Goal: Task Accomplishment & Management: Manage account settings

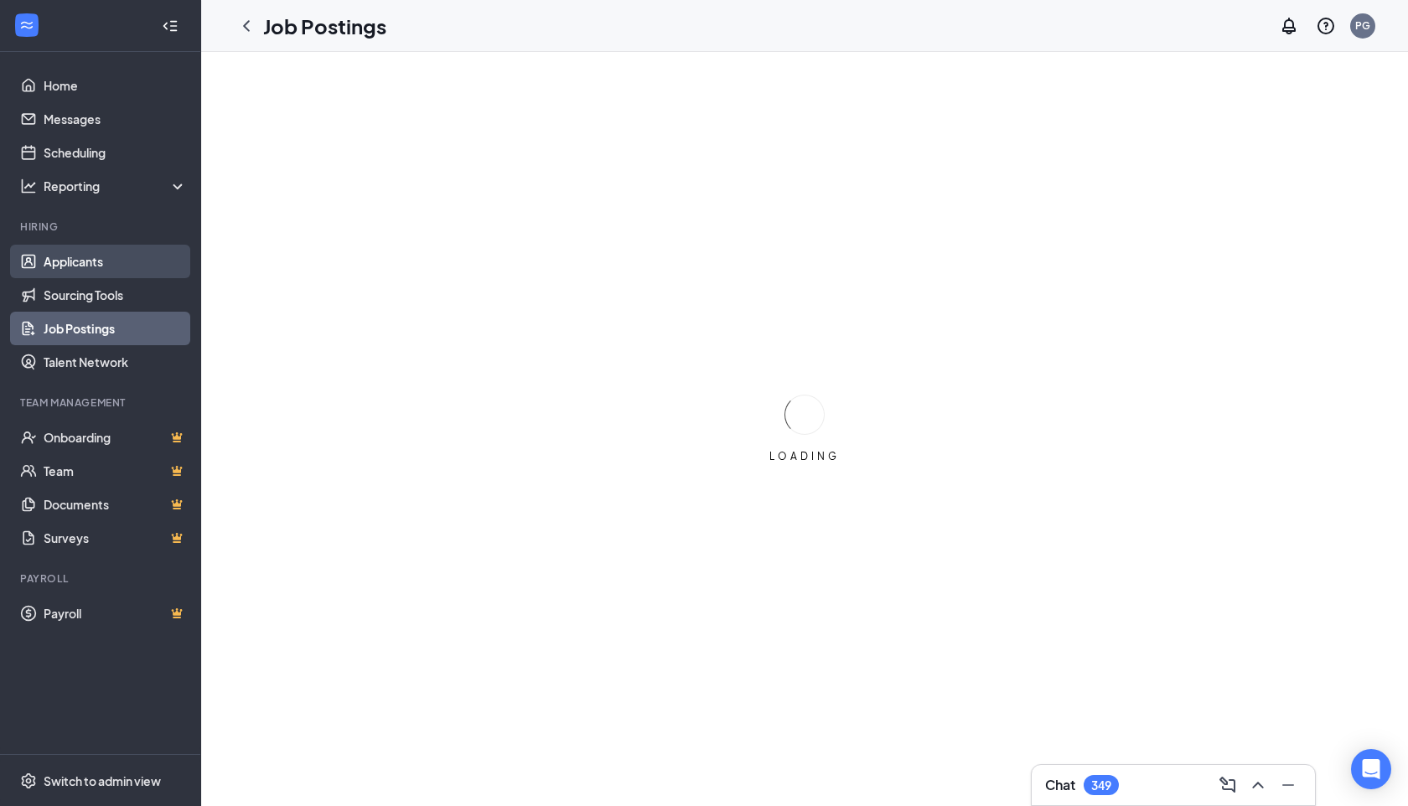
click at [106, 275] on link "Applicants" at bounding box center [115, 262] width 143 height 34
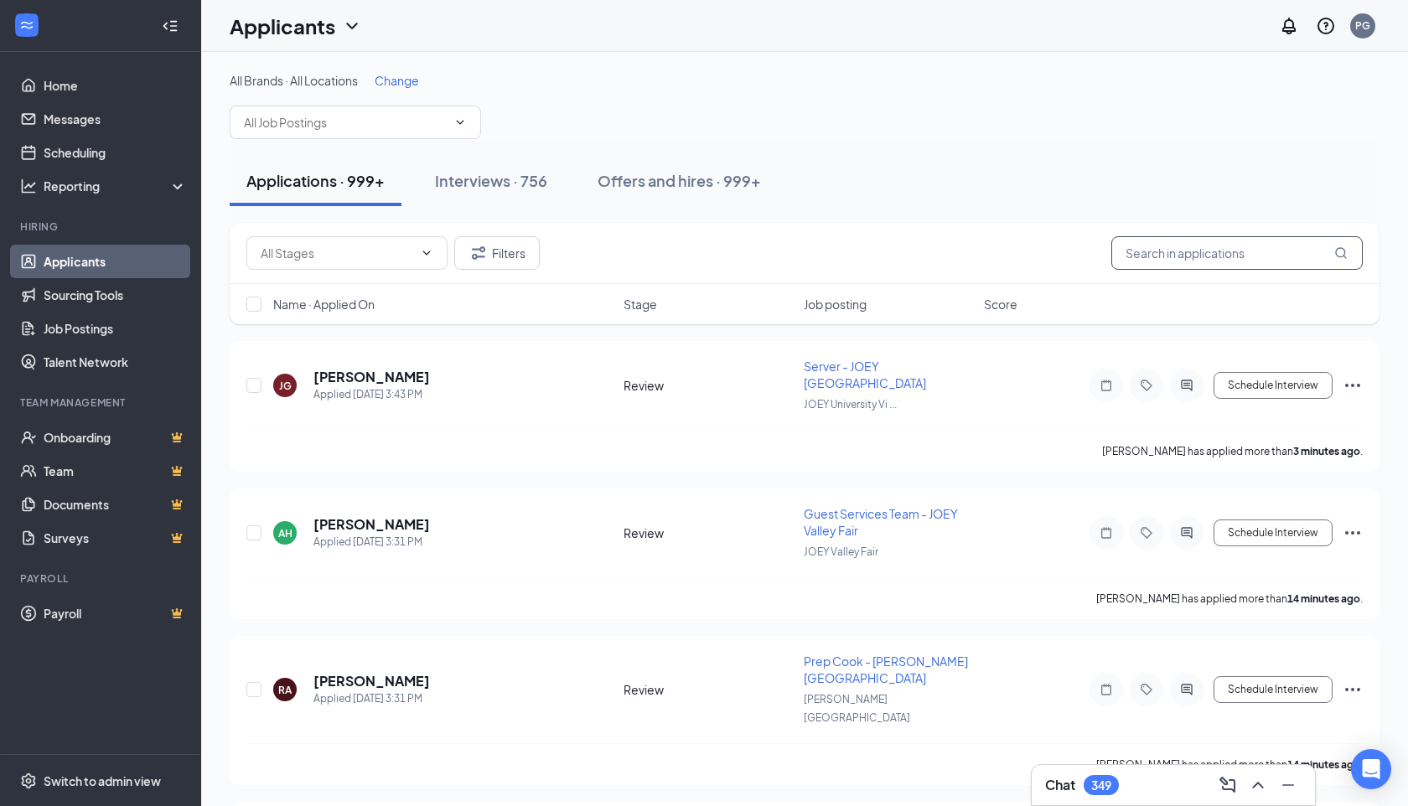
click at [1167, 261] on input "text" at bounding box center [1236, 253] width 251 height 34
paste input "[PERSON_NAME] Second degree connection·"
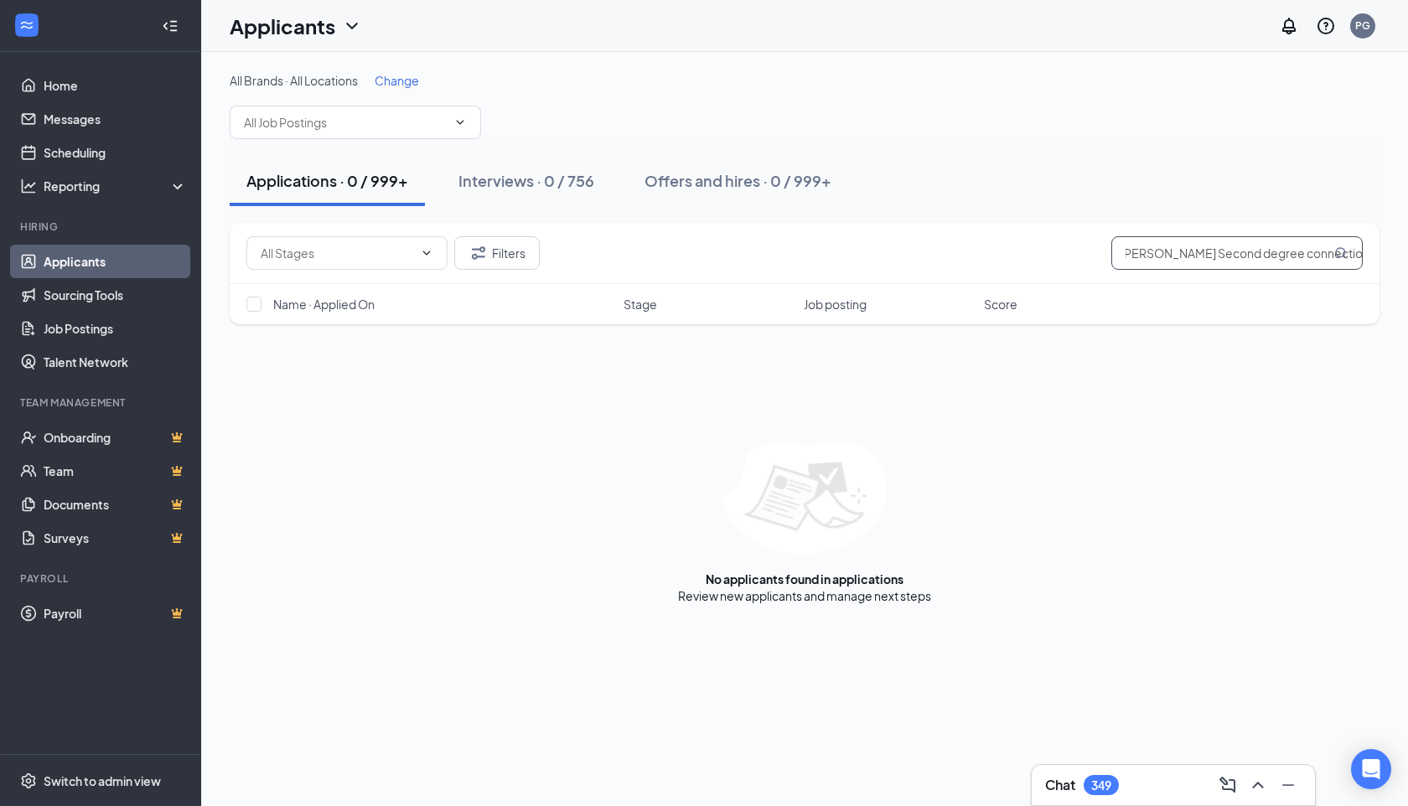
scroll to position [0, 5]
drag, startPoint x: 1210, startPoint y: 255, endPoint x: 1407, endPoint y: 309, distance: 204.3
click at [1407, 309] on div "All Brands · All Locations Change Applications · 0 / 999+ Interviews · 0 / 756 …" at bounding box center [804, 338] width 1207 height 572
type input "[PERSON_NAME]"
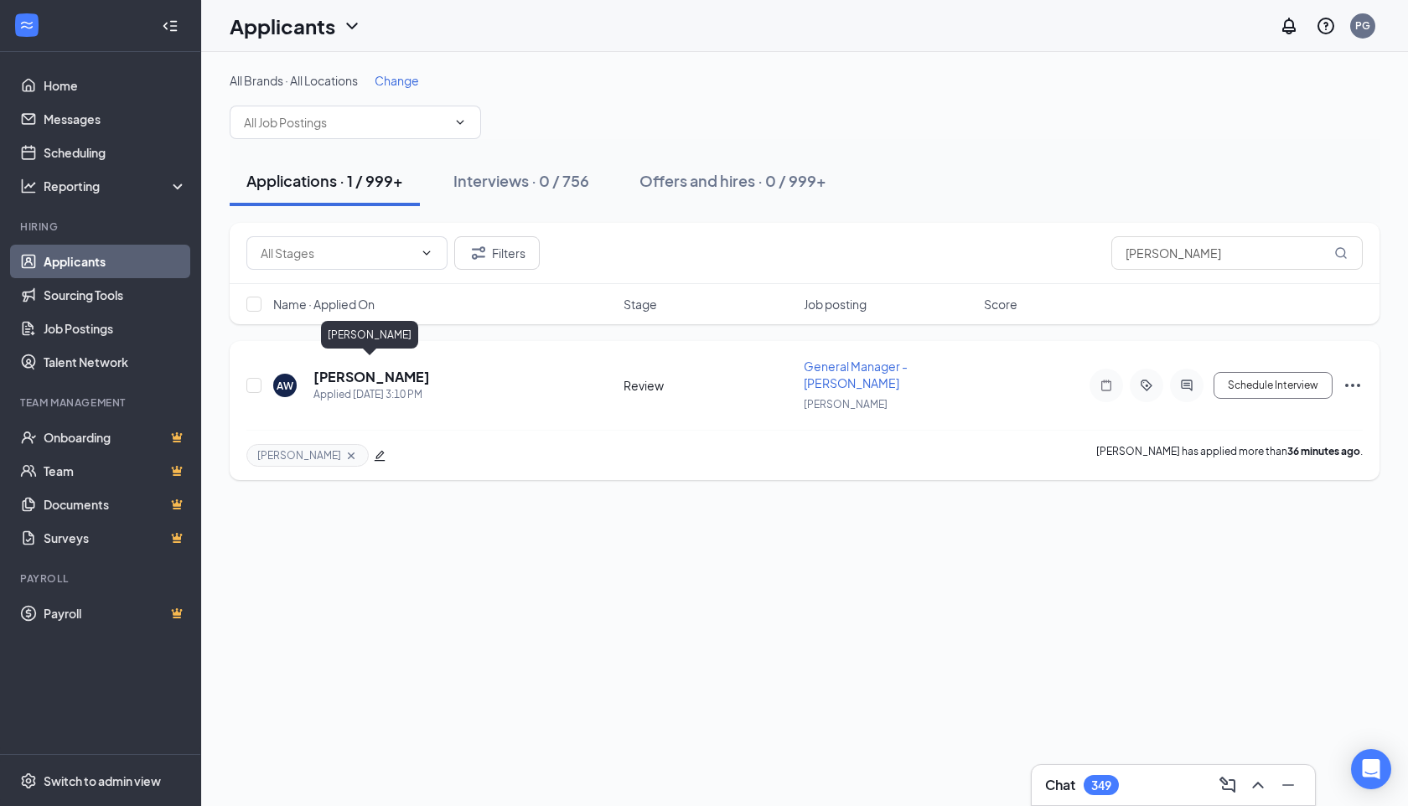
click at [381, 374] on h5 "[PERSON_NAME]" at bounding box center [371, 377] width 116 height 18
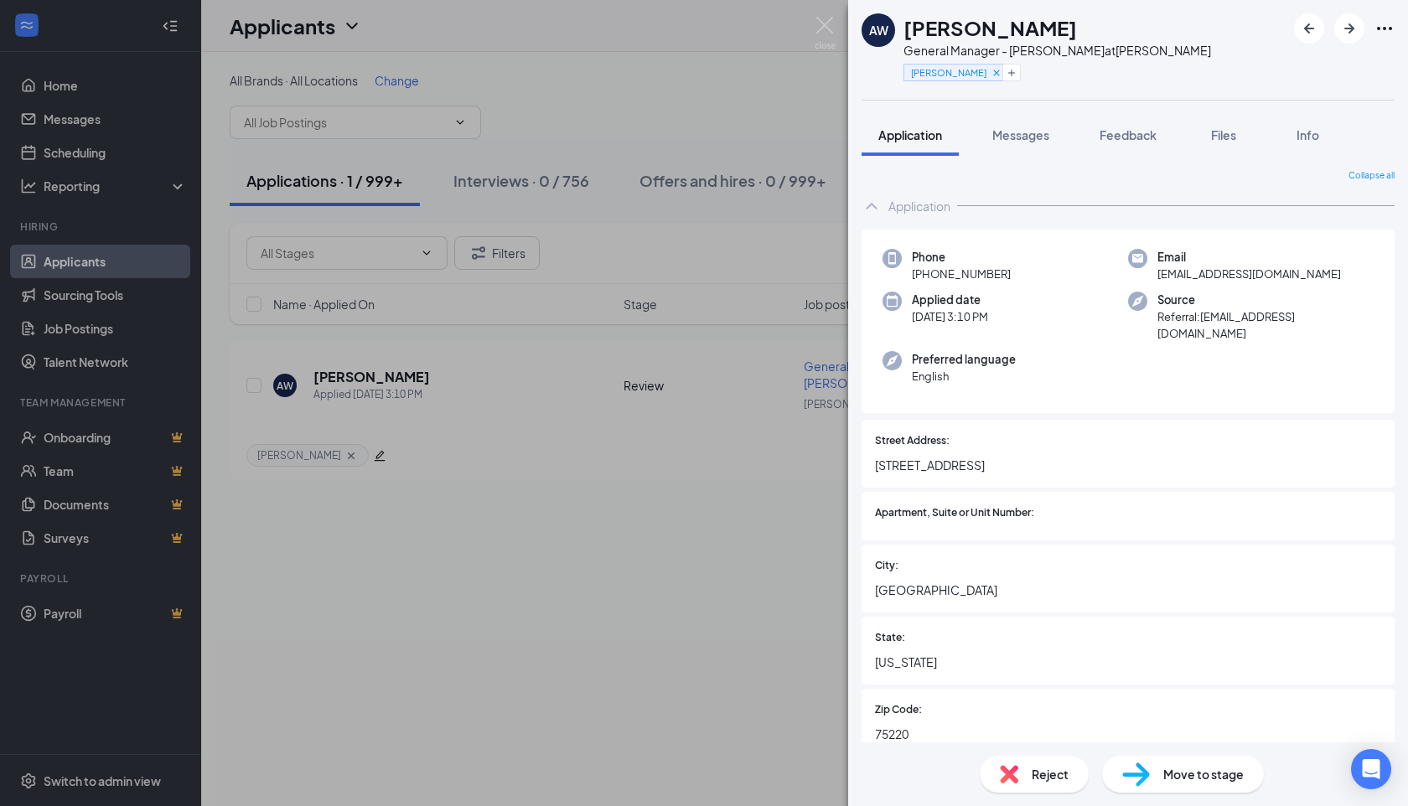
click at [1193, 772] on span "Move to stage" at bounding box center [1203, 774] width 80 height 18
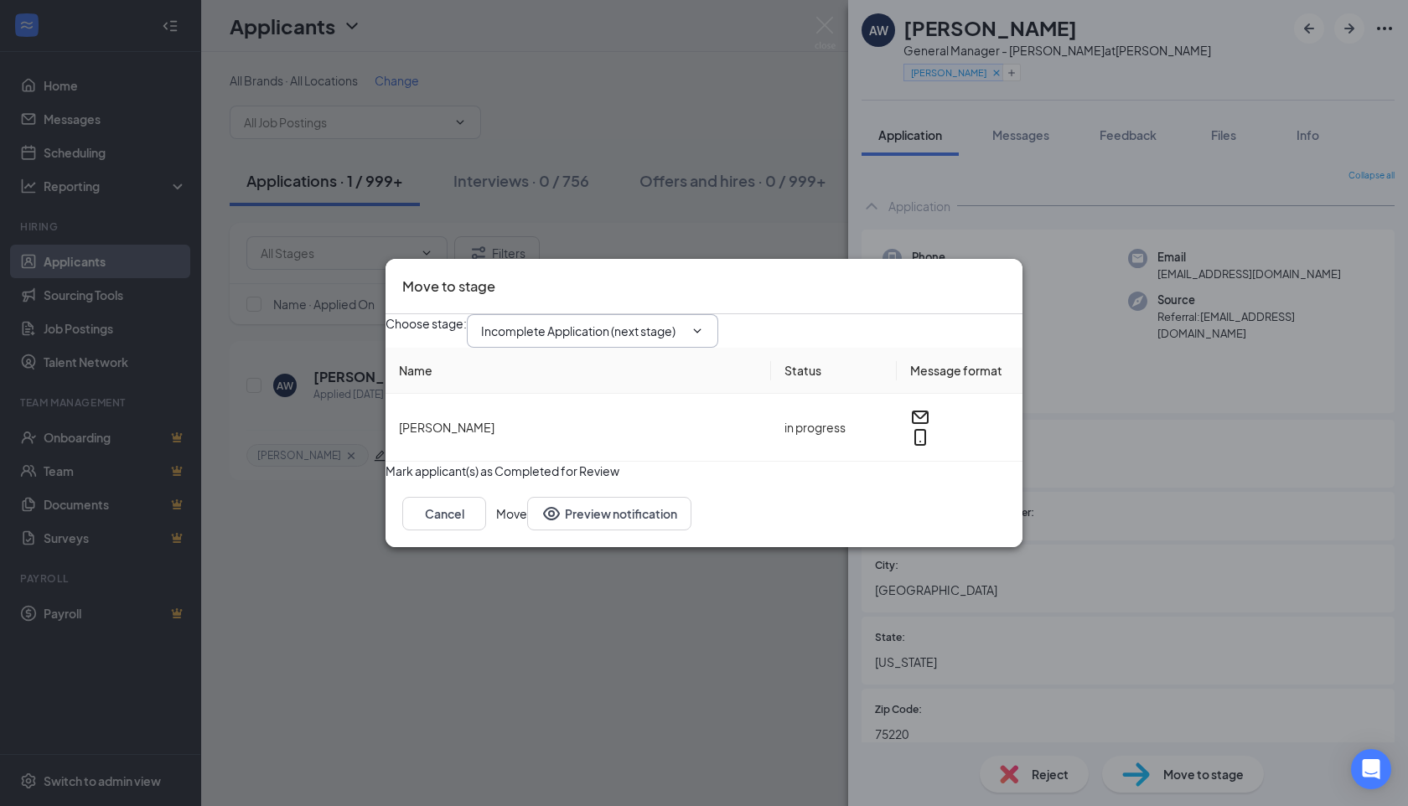
click at [718, 316] on span "Incomplete Application (next stage)" at bounding box center [592, 331] width 251 height 34
click at [684, 322] on input "Incomplete Application (next stage)" at bounding box center [582, 331] width 203 height 18
click at [600, 500] on div "First Interview - Onsite" at bounding box center [612, 509] width 236 height 18
type input "First Interview - Onsite"
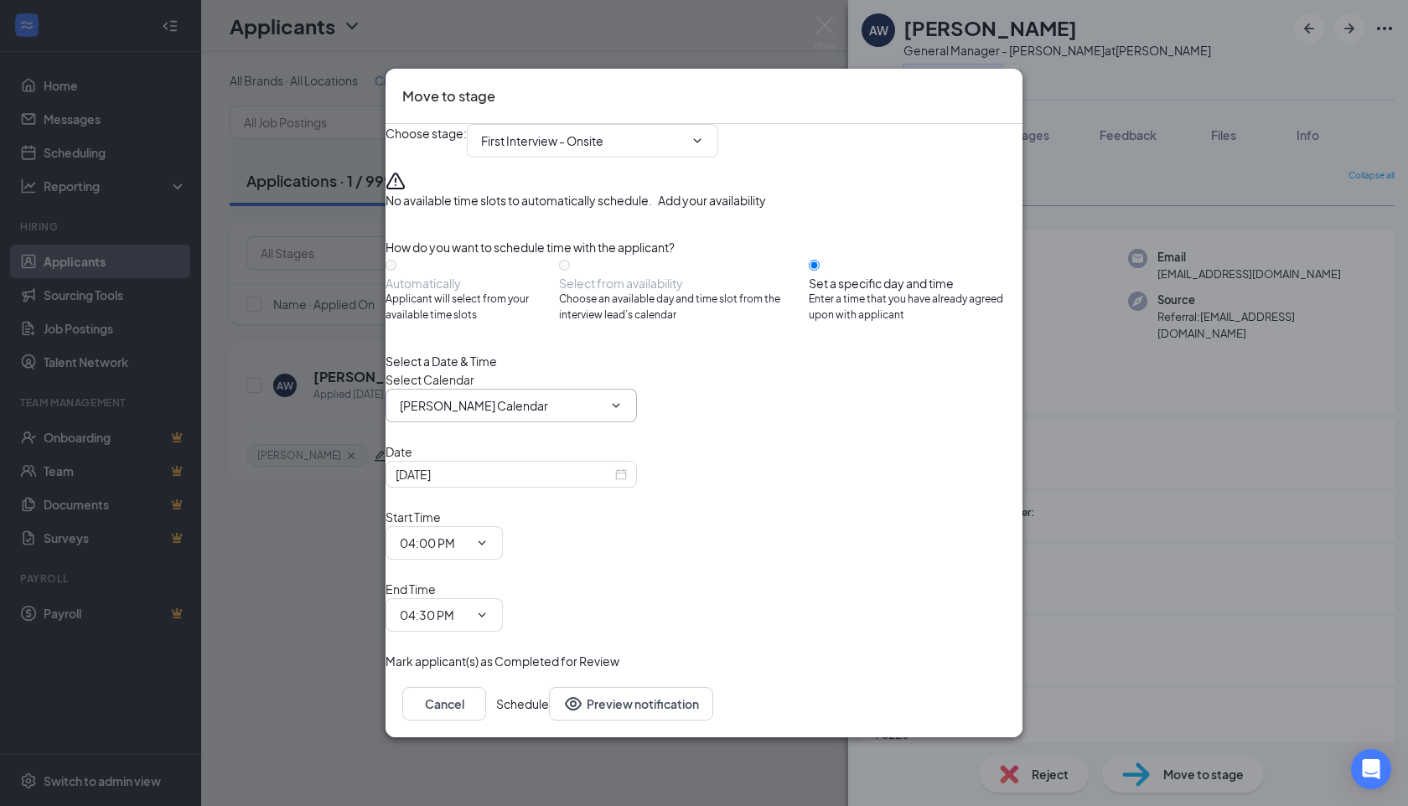
click at [623, 412] on icon "ChevronDown" at bounding box center [615, 405] width 13 height 13
click at [603, 415] on input "[PERSON_NAME] Calendar" at bounding box center [501, 405] width 203 height 18
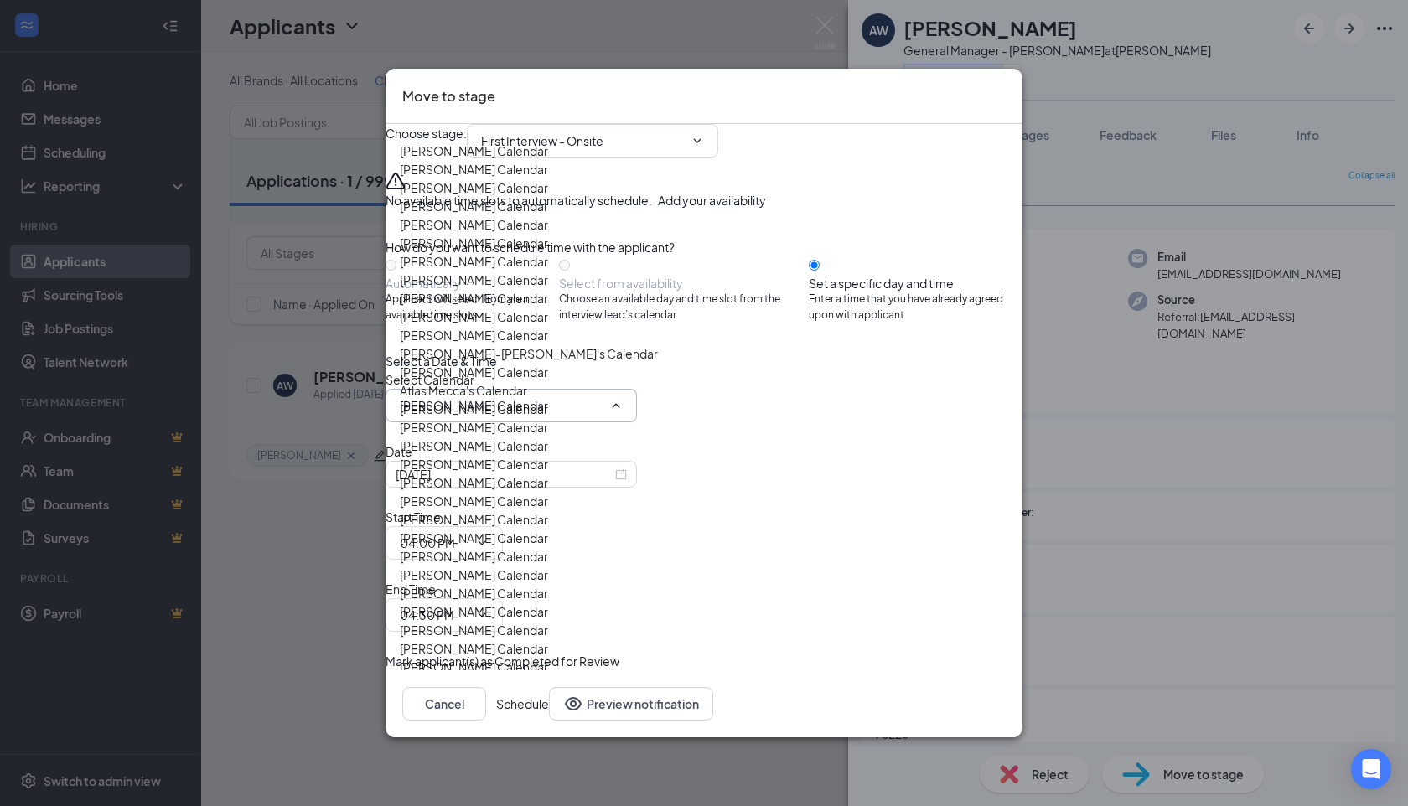
click at [520, 415] on input "[PERSON_NAME] Calendar" at bounding box center [501, 405] width 203 height 18
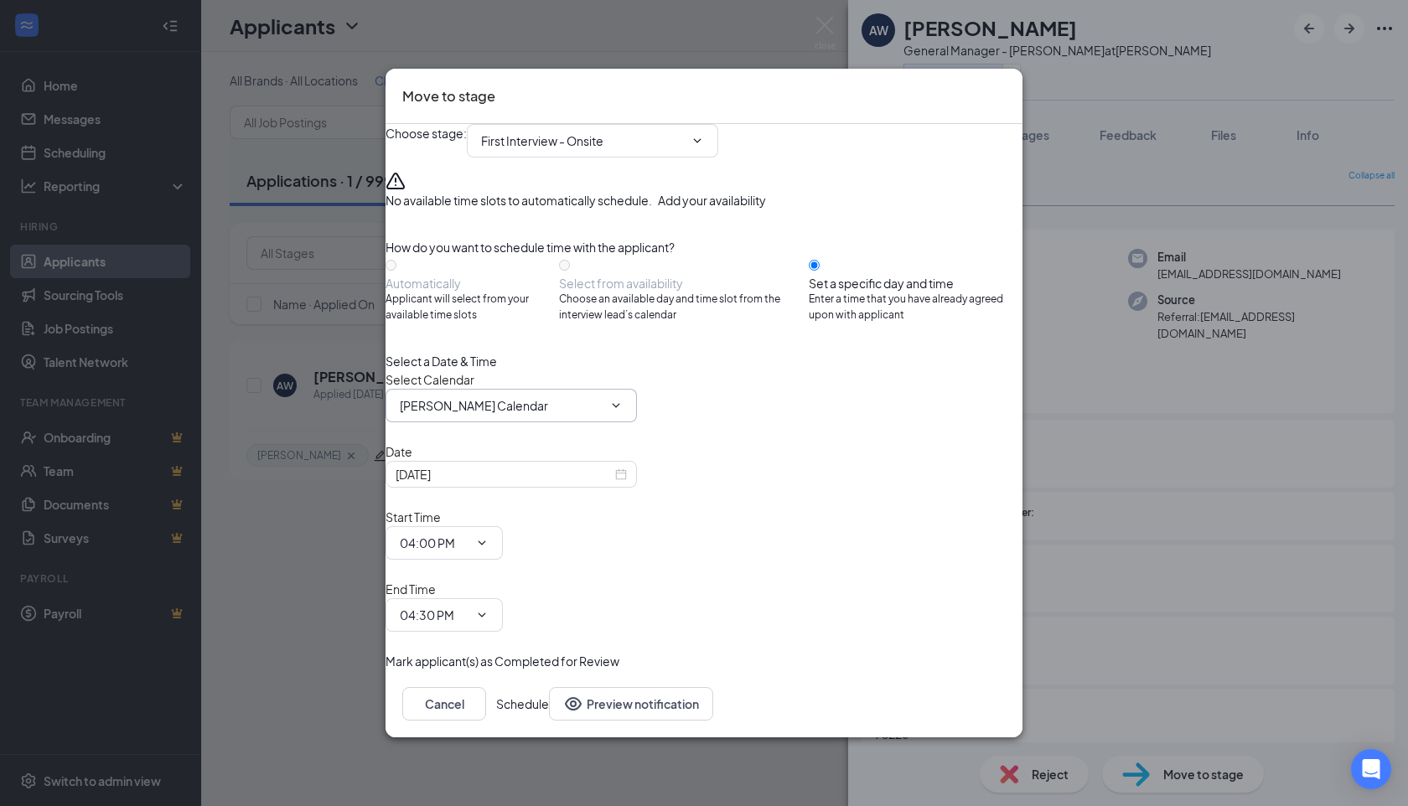
click at [520, 415] on input "[PERSON_NAME] Calendar" at bounding box center [501, 405] width 203 height 18
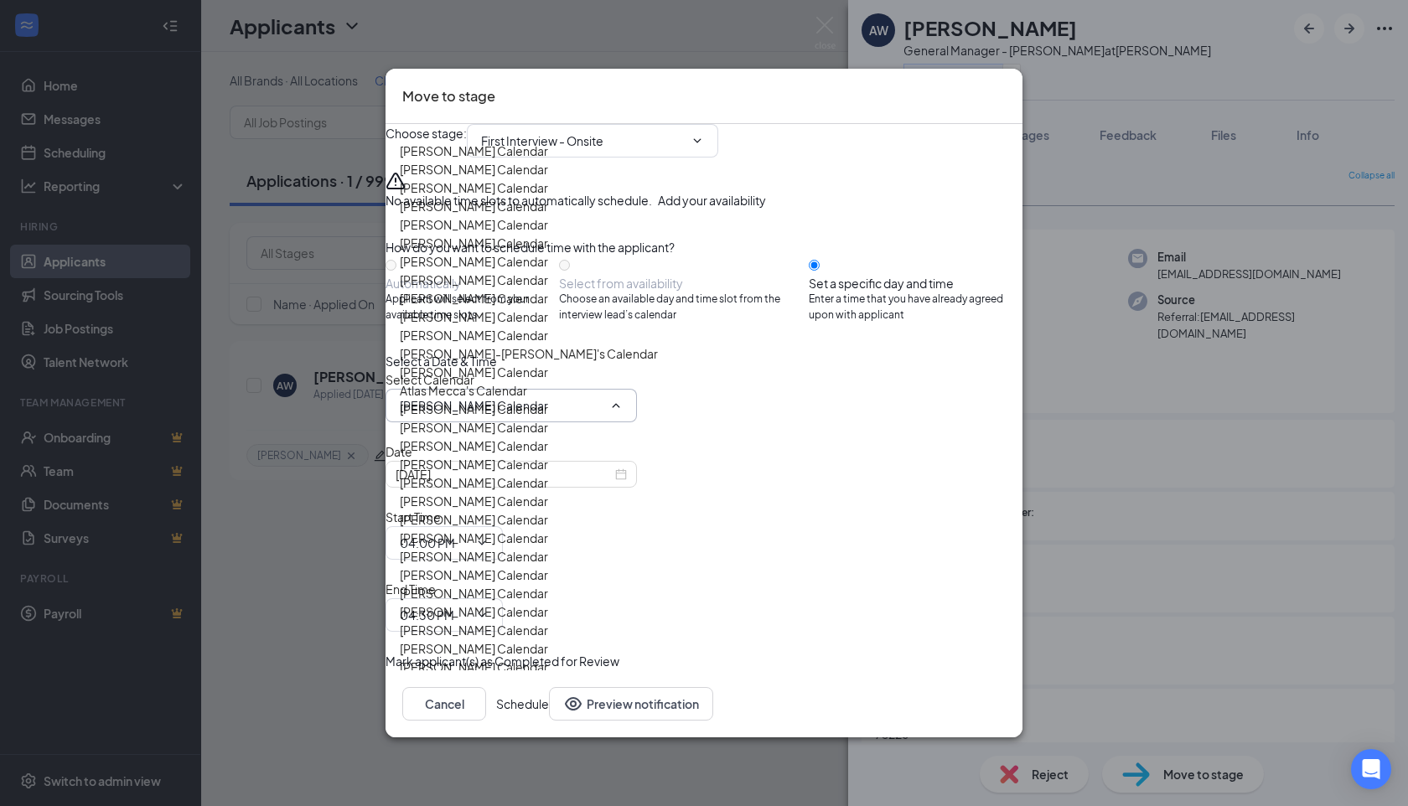
scroll to position [1017, 0]
click at [546, 658] on div "[PERSON_NAME] Calendar" at bounding box center [474, 667] width 148 height 18
type input "[PERSON_NAME] Calendar"
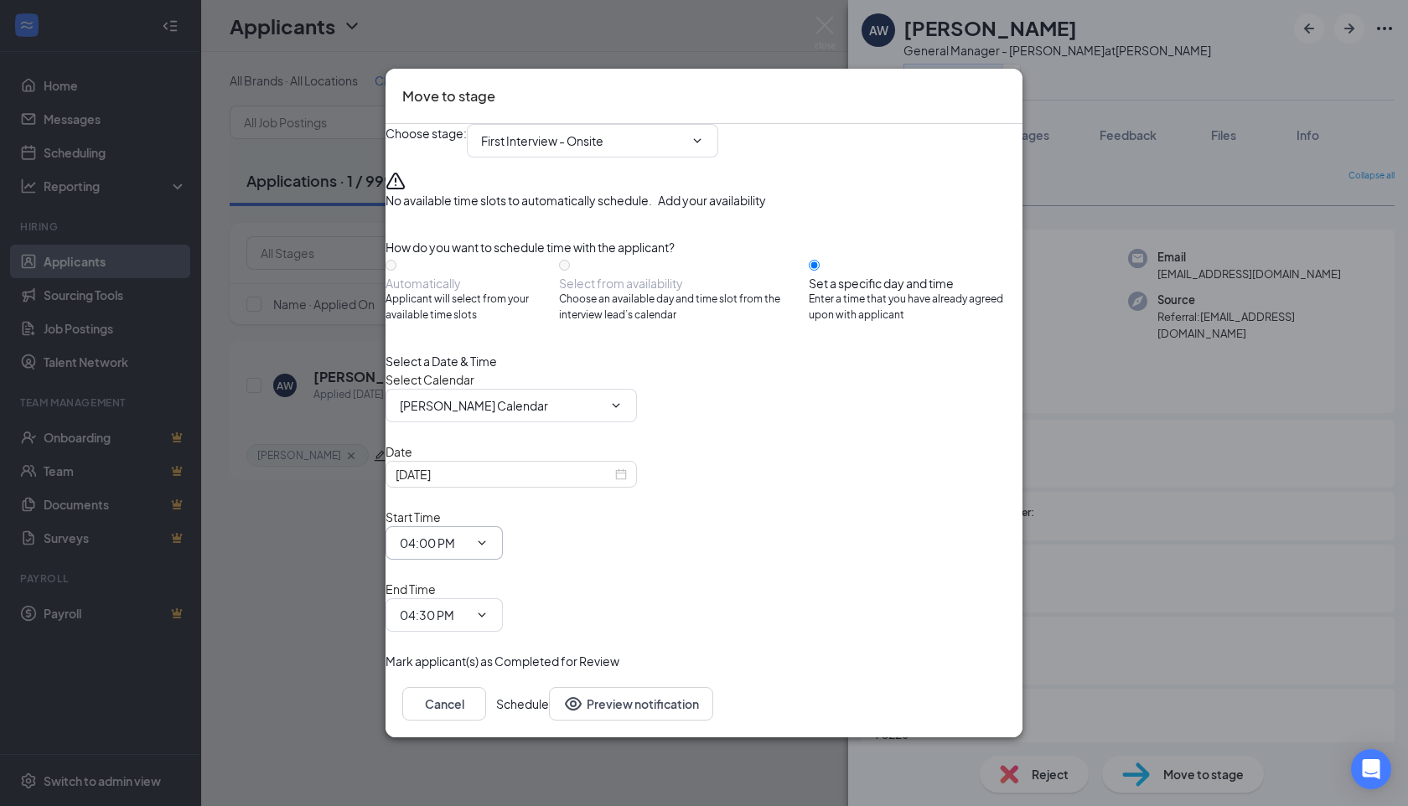
click at [489, 550] on icon "ChevronDown" at bounding box center [481, 542] width 13 height 13
click at [468, 545] on input "04:00 PM" at bounding box center [434, 543] width 69 height 18
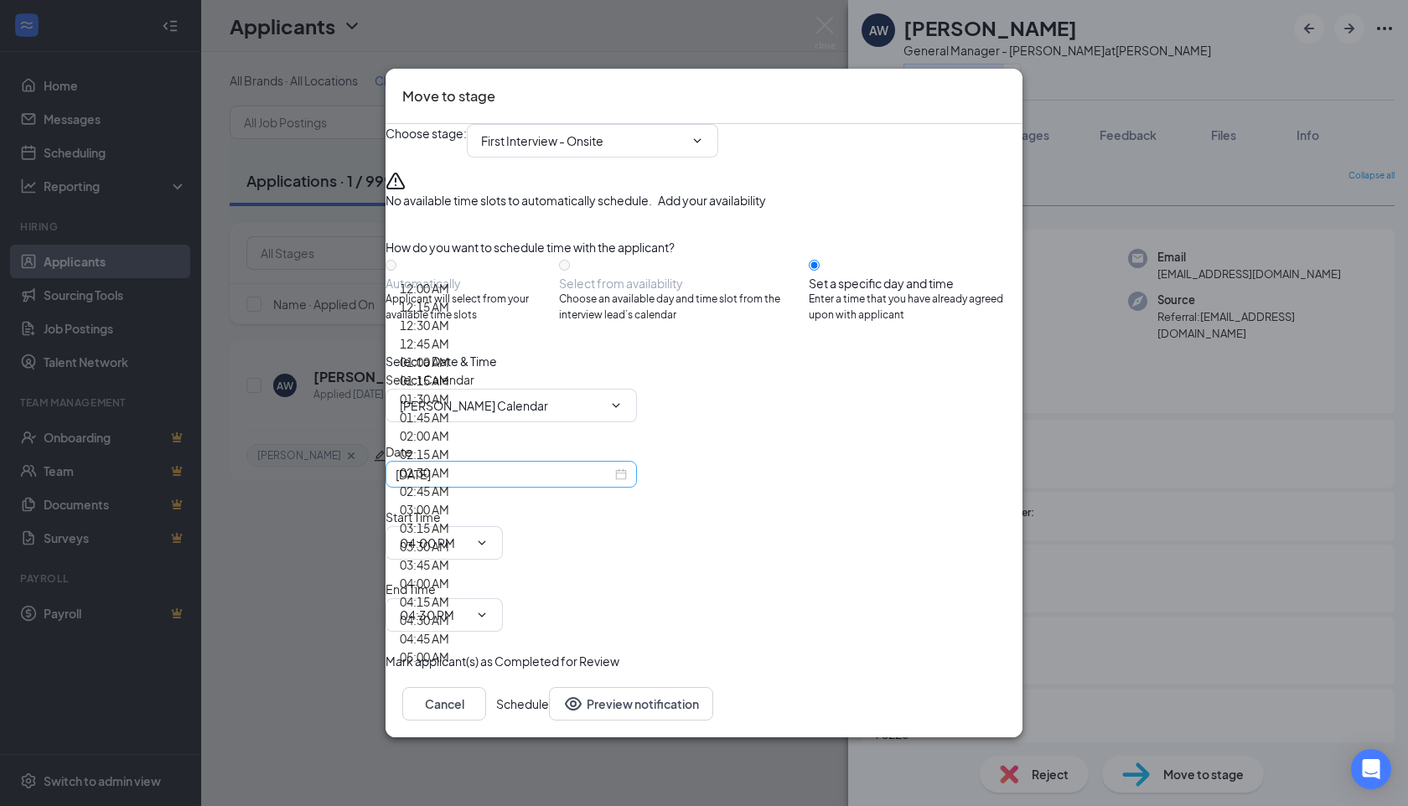
click at [627, 484] on div "[DATE]" at bounding box center [511, 474] width 231 height 18
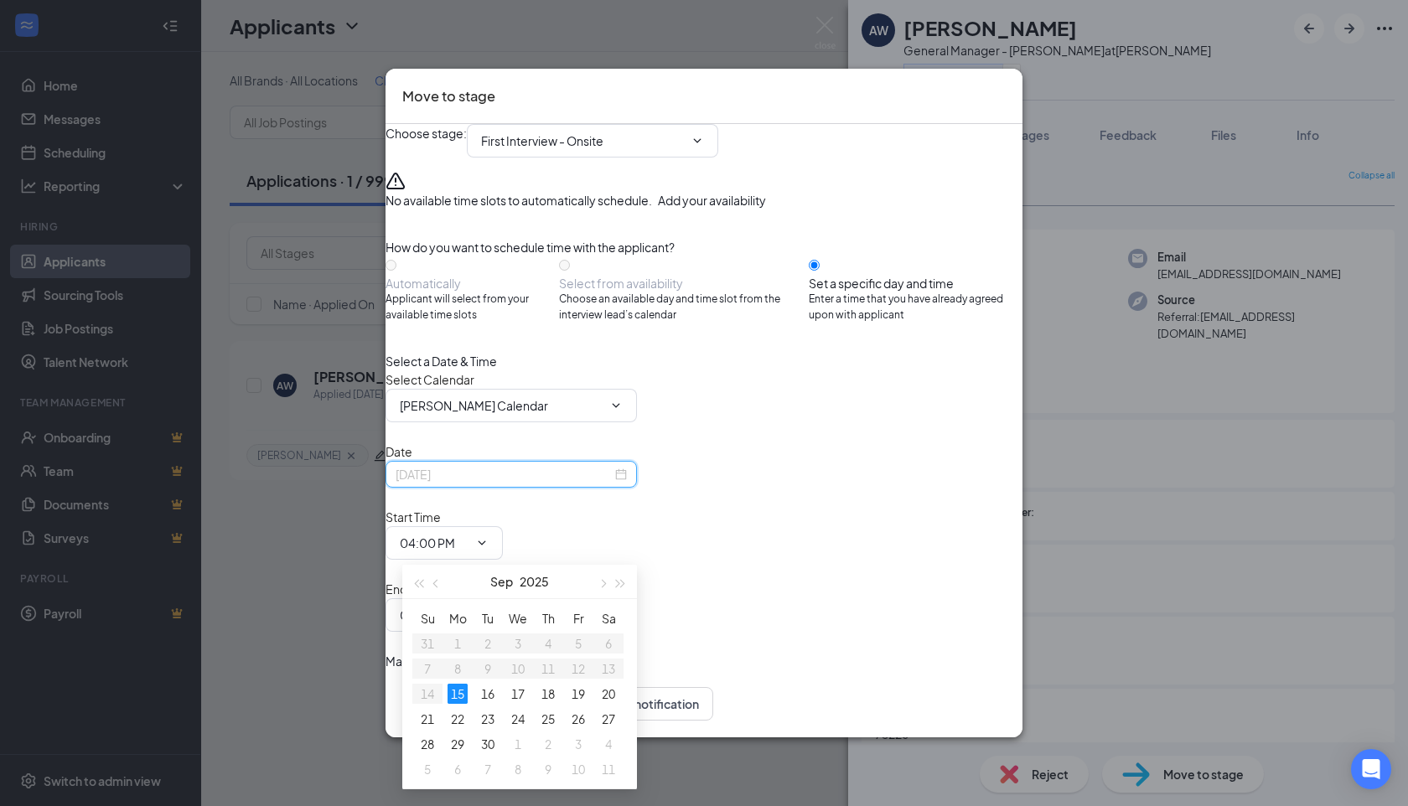
type input "[DATE]"
click at [623, 412] on icon "ChevronDown" at bounding box center [615, 405] width 13 height 13
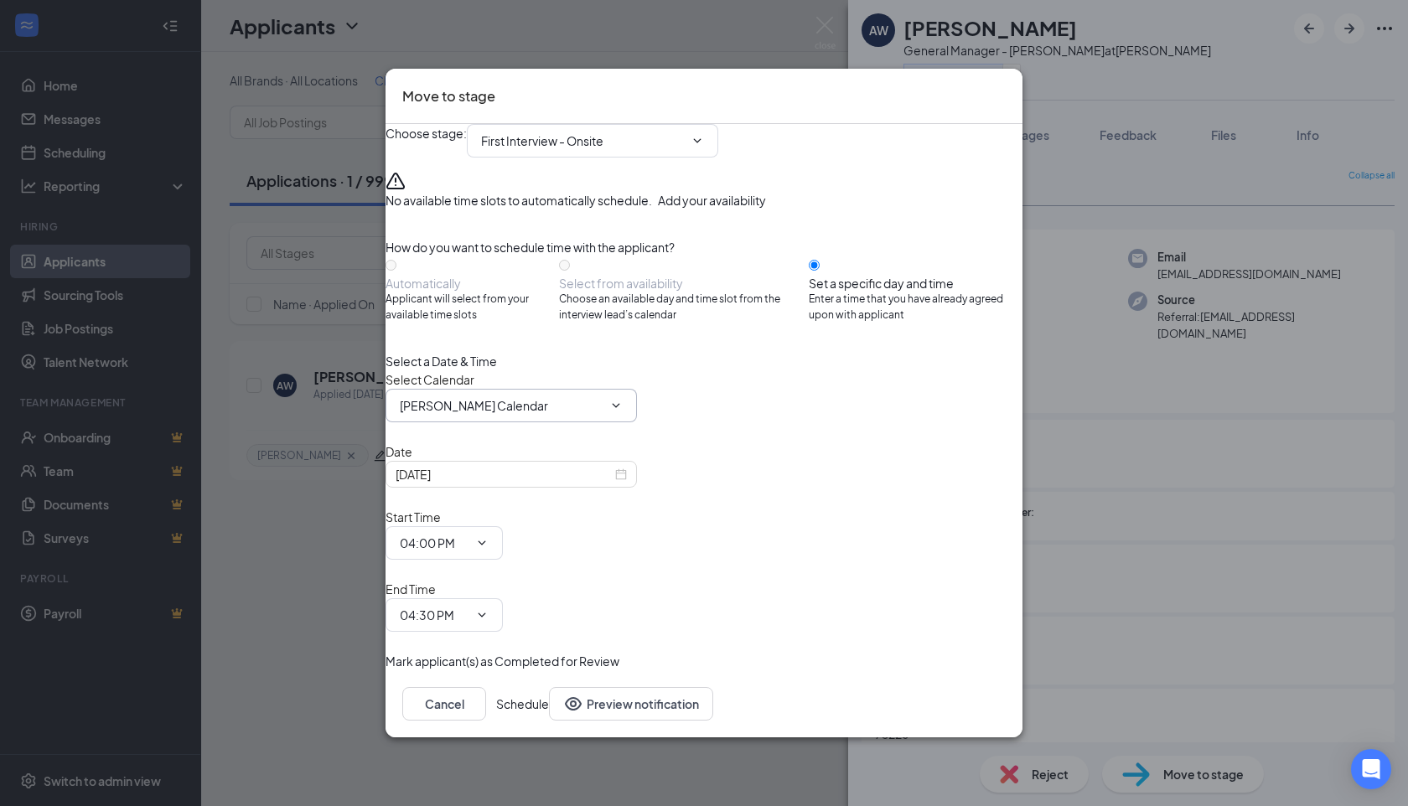
click at [623, 412] on icon "ChevronDown" at bounding box center [615, 405] width 13 height 13
click at [1006, 85] on icon "Cross" at bounding box center [1006, 85] width 0 height 0
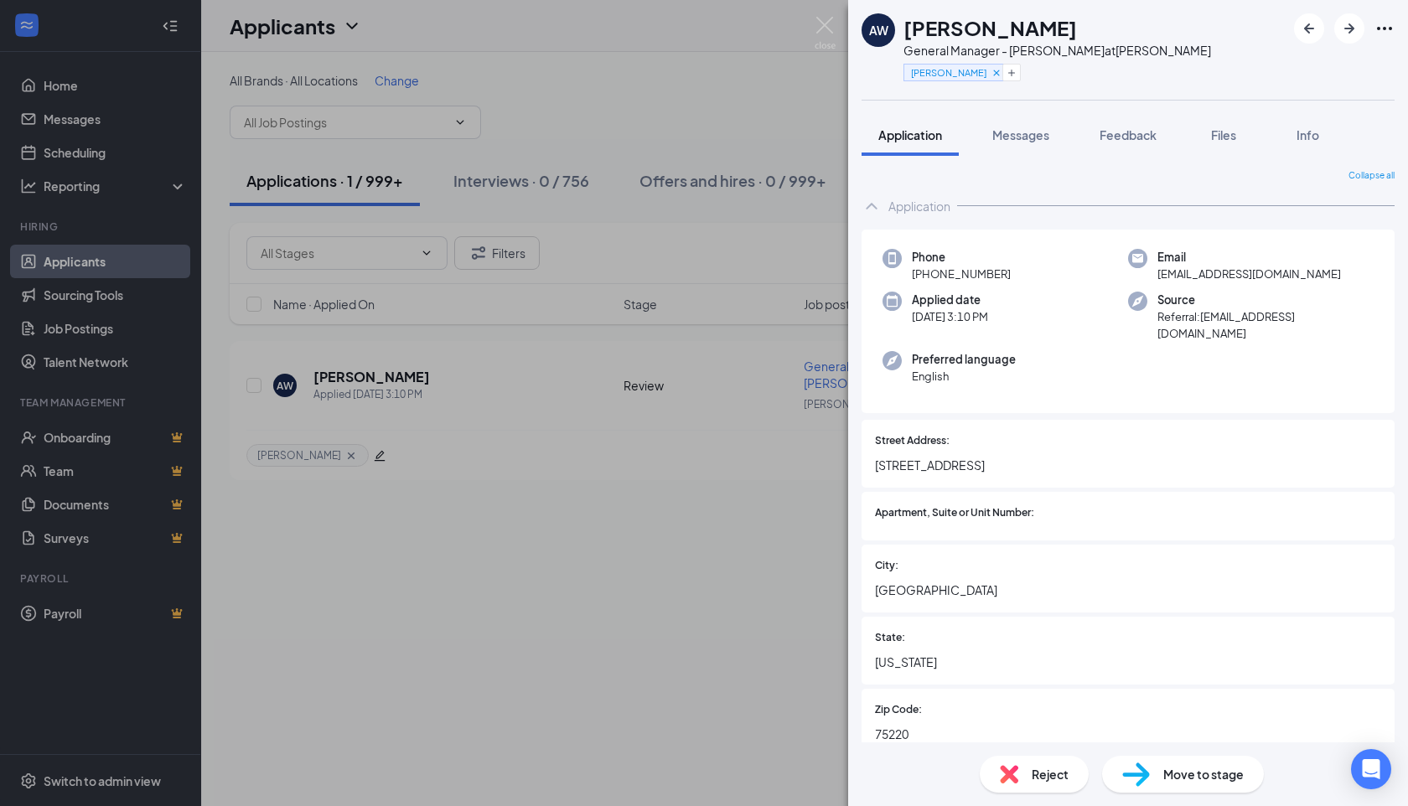
click at [1078, 23] on div "[PERSON_NAME]" at bounding box center [1057, 27] width 308 height 28
click at [1188, 766] on span "Move to stage" at bounding box center [1203, 774] width 80 height 18
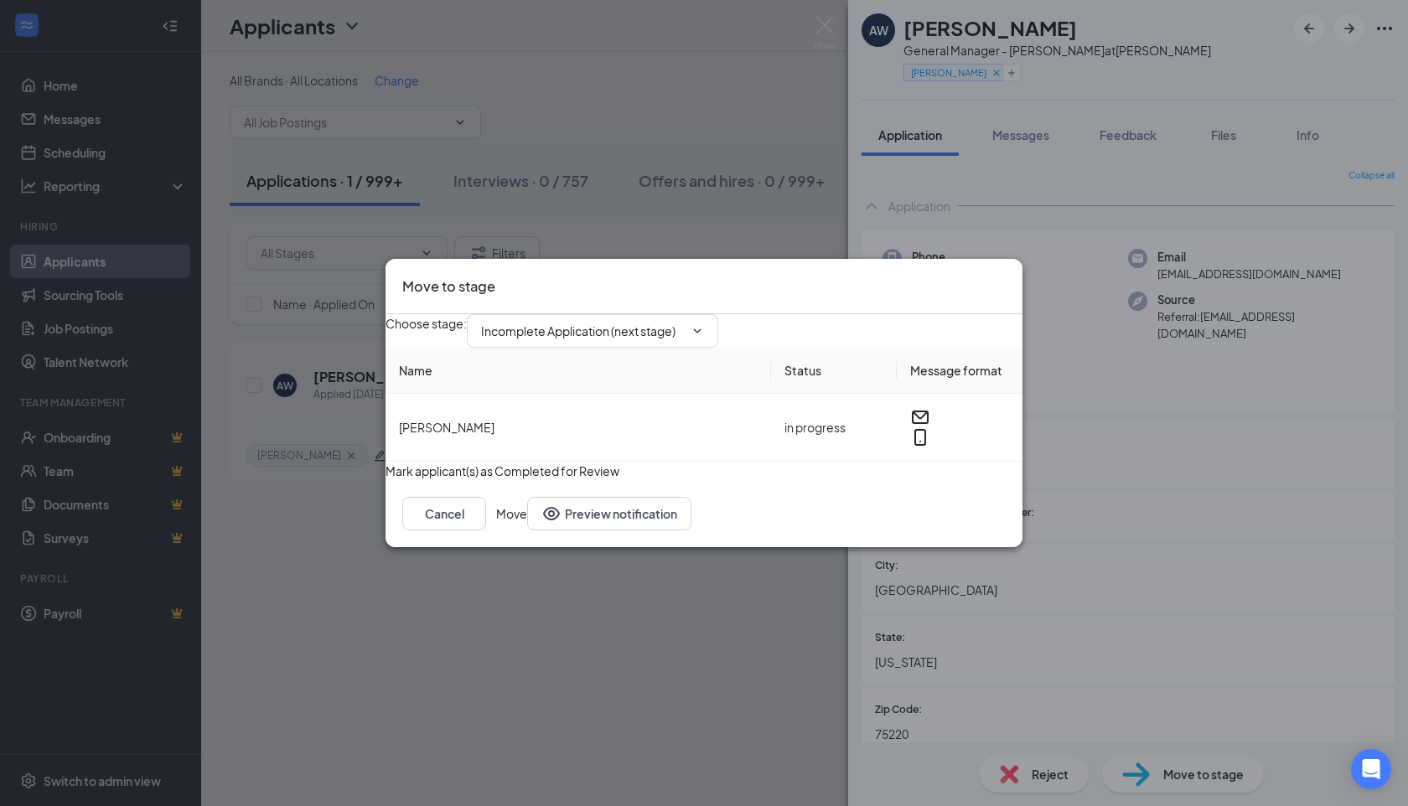
click at [725, 314] on div "Choose stage : Incomplete Application (next stage)" at bounding box center [704, 331] width 637 height 34
click at [718, 315] on span "Incomplete Application (next stage)" at bounding box center [592, 331] width 251 height 34
click at [704, 324] on icon "ChevronDown" at bounding box center [697, 330] width 13 height 13
click at [1006, 276] on icon "Cross" at bounding box center [1006, 276] width 0 height 0
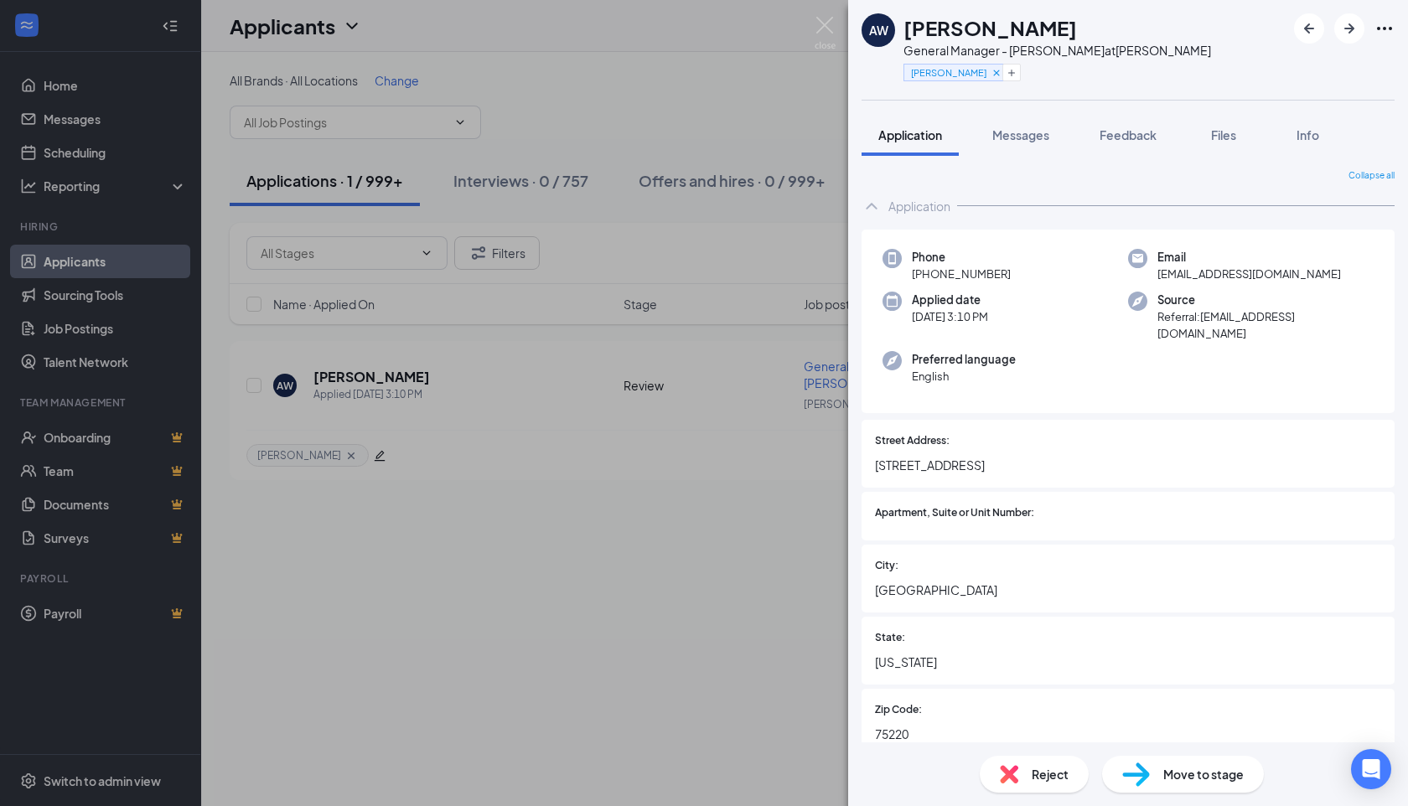
click at [1144, 780] on img at bounding box center [1136, 775] width 28 height 24
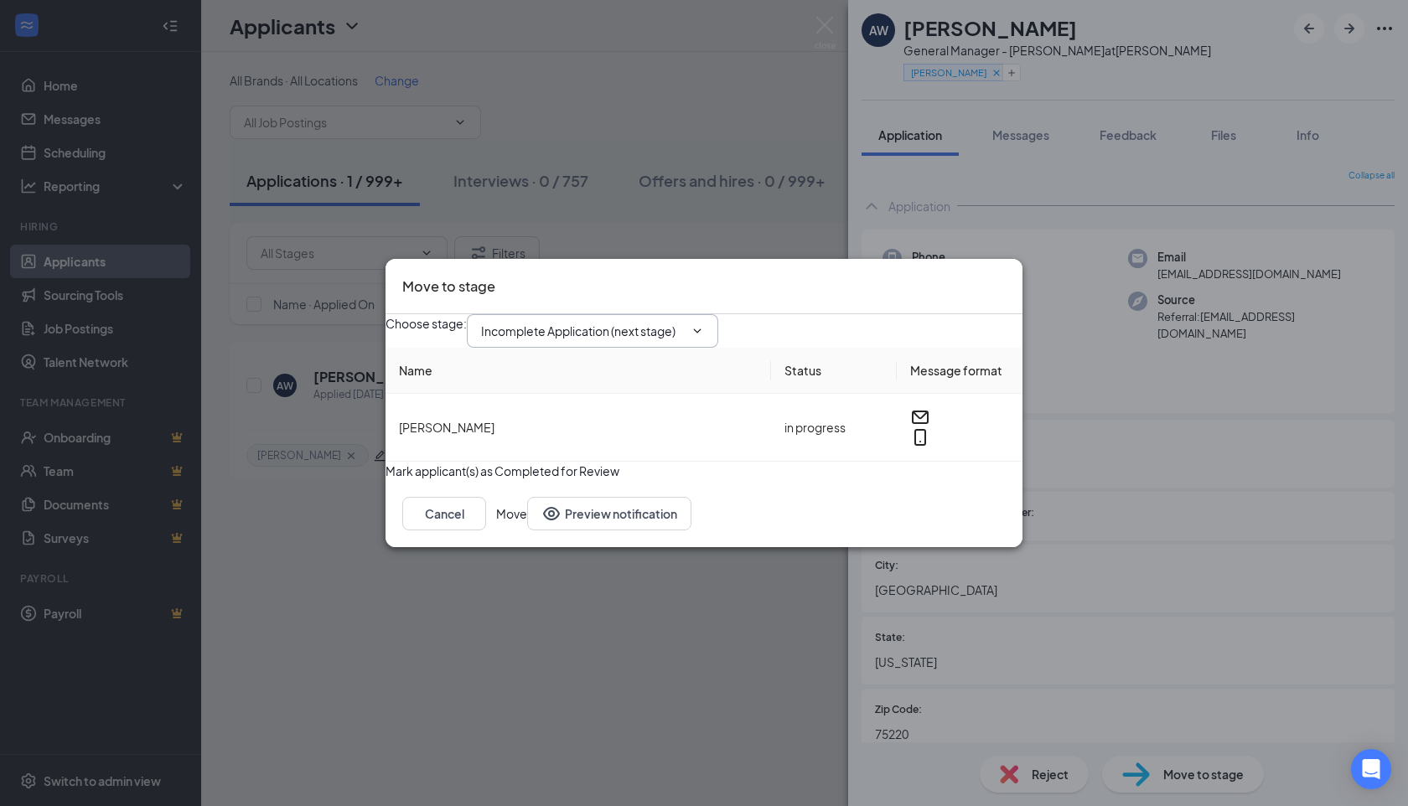
click at [646, 322] on input "Incomplete Application (next stage)" at bounding box center [582, 331] width 203 height 18
click at [617, 500] on div "First Interview - Onsite" at bounding box center [555, 509] width 122 height 18
type input "First Interview - Onsite"
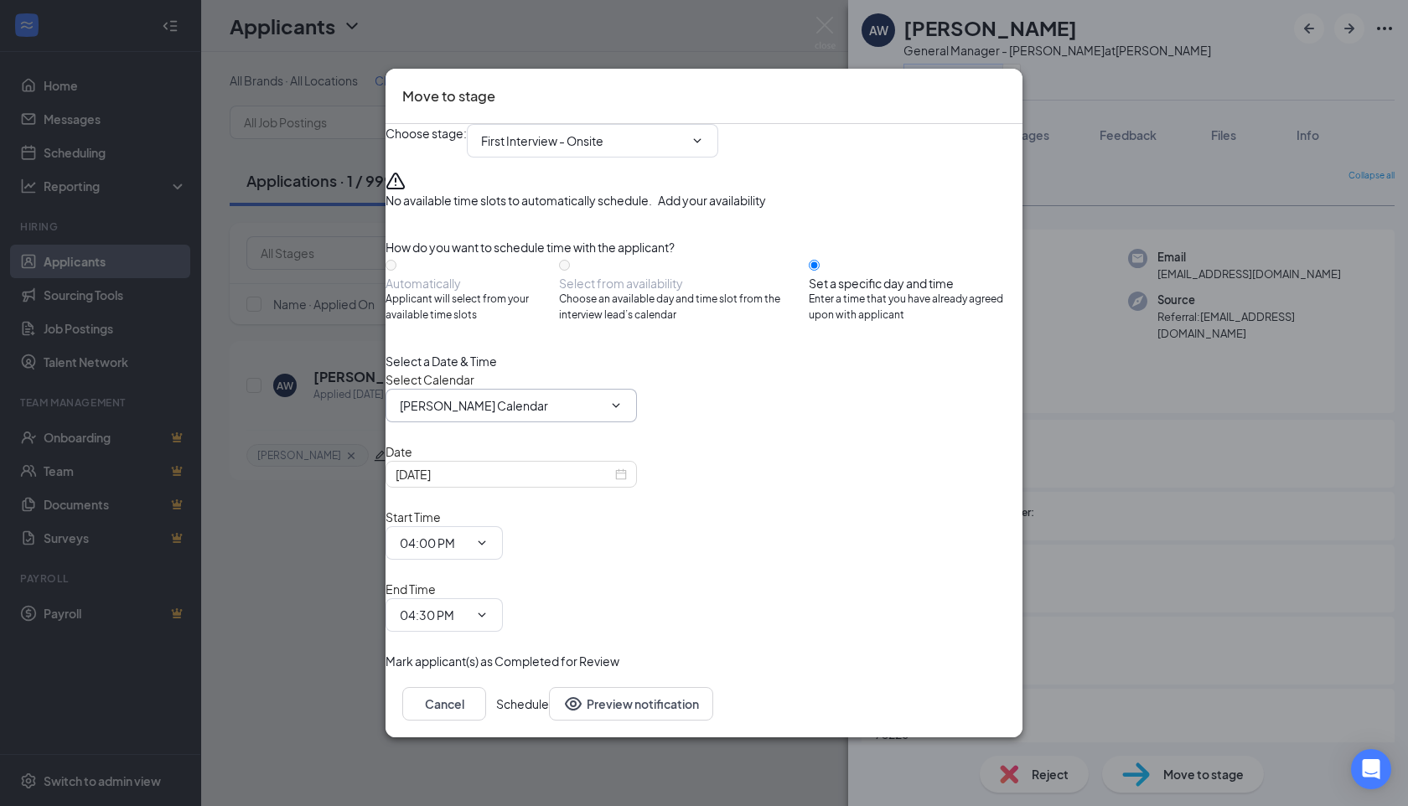
click at [623, 412] on icon "ChevronDown" at bounding box center [615, 405] width 13 height 13
click at [563, 415] on input "[PERSON_NAME] Calendar" at bounding box center [501, 405] width 203 height 18
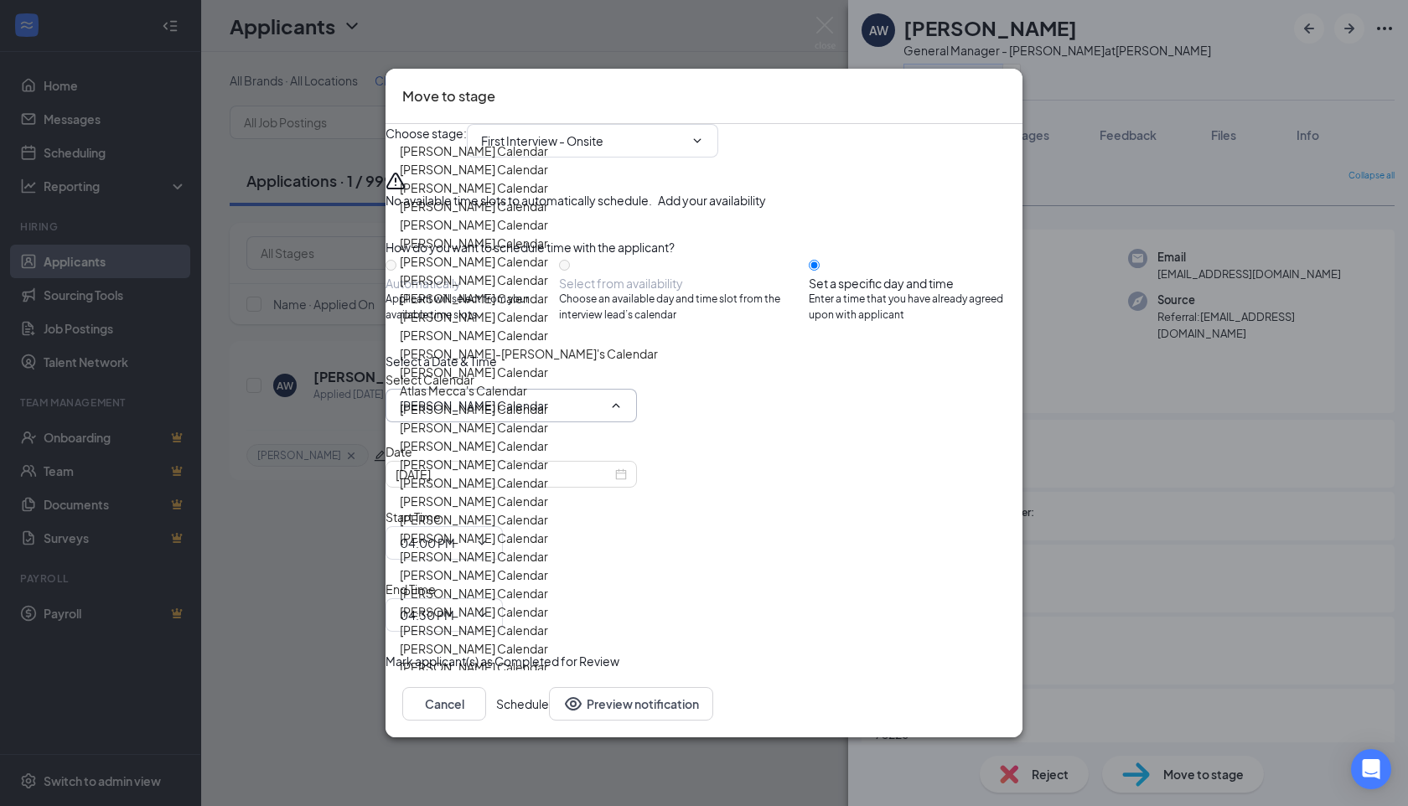
click at [543, 415] on input "[PERSON_NAME] Calendar" at bounding box center [501, 405] width 203 height 18
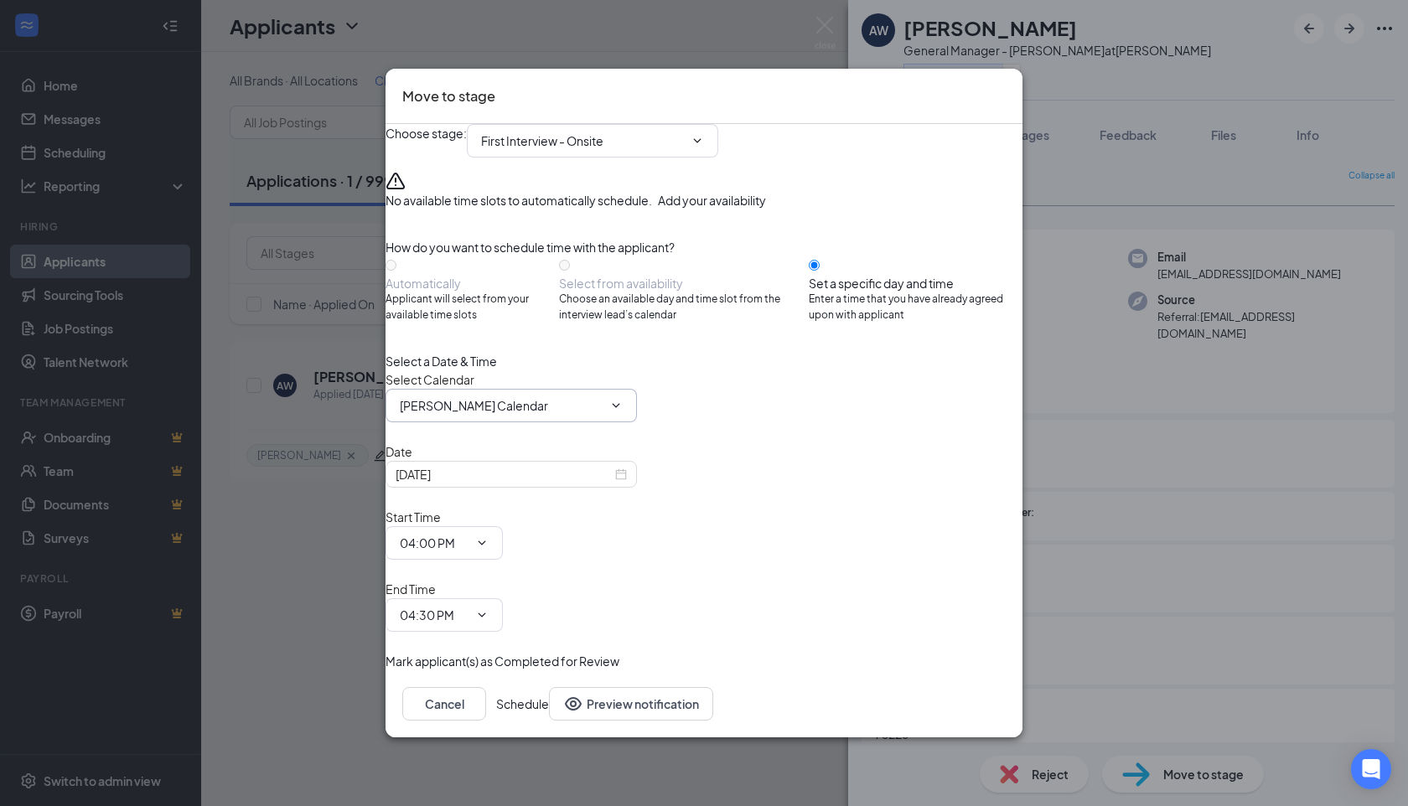
click at [543, 415] on input "[PERSON_NAME] Calendar" at bounding box center [501, 405] width 203 height 18
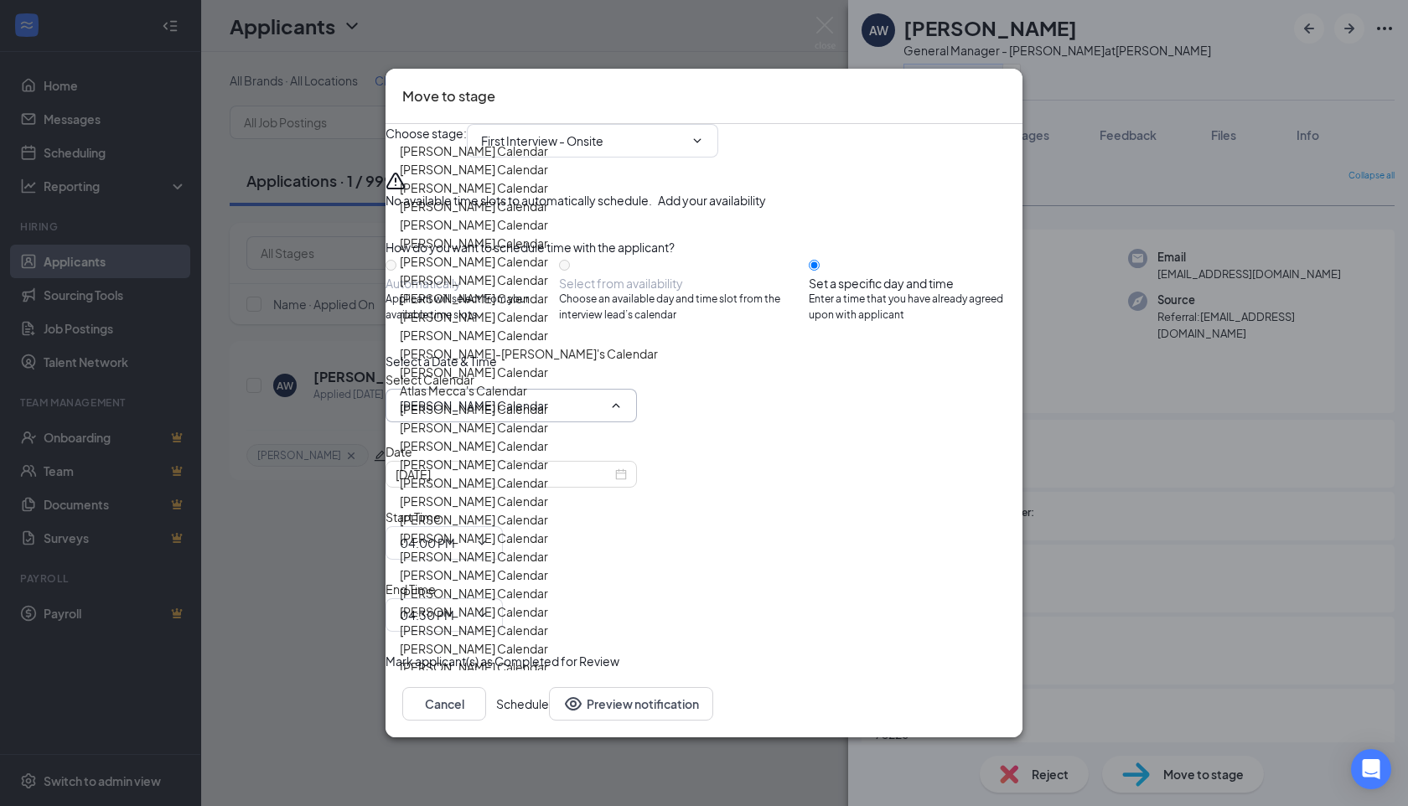
scroll to position [1003, 0]
click at [544, 658] on div "[PERSON_NAME] Calendar" at bounding box center [474, 667] width 148 height 18
type input "[PERSON_NAME] Calendar"
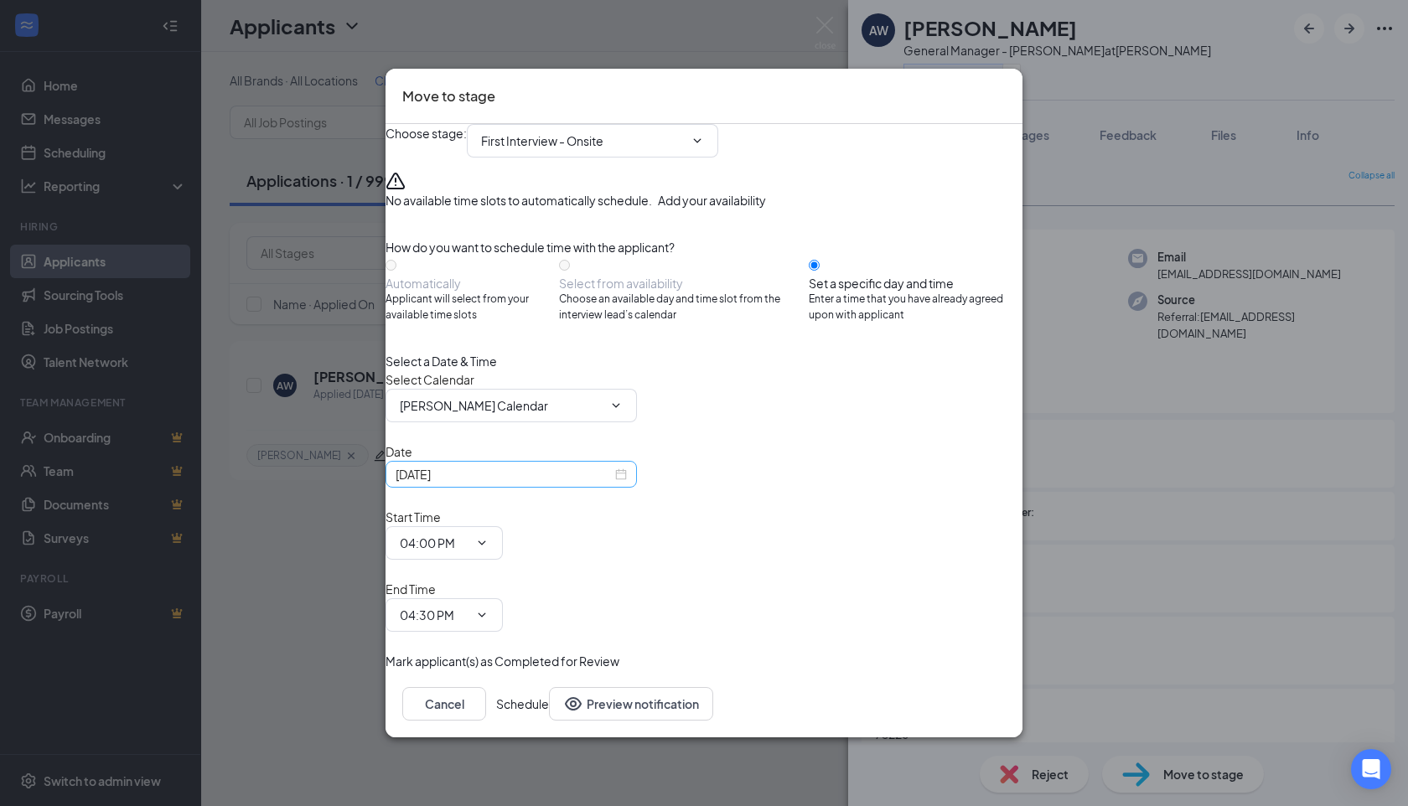
click at [627, 484] on div "[DATE]" at bounding box center [511, 474] width 231 height 18
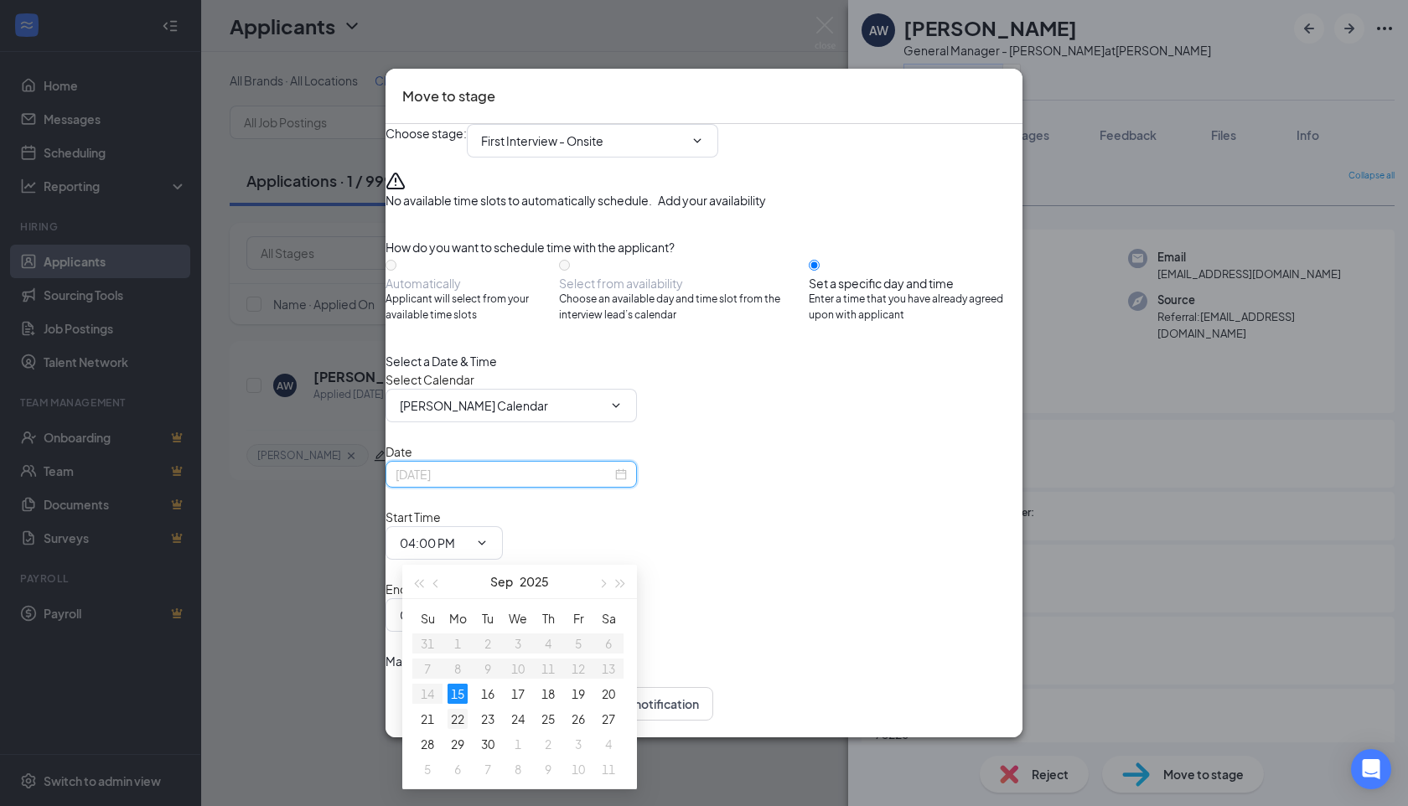
type input "[DATE]"
click at [459, 722] on div "22" at bounding box center [458, 719] width 20 height 20
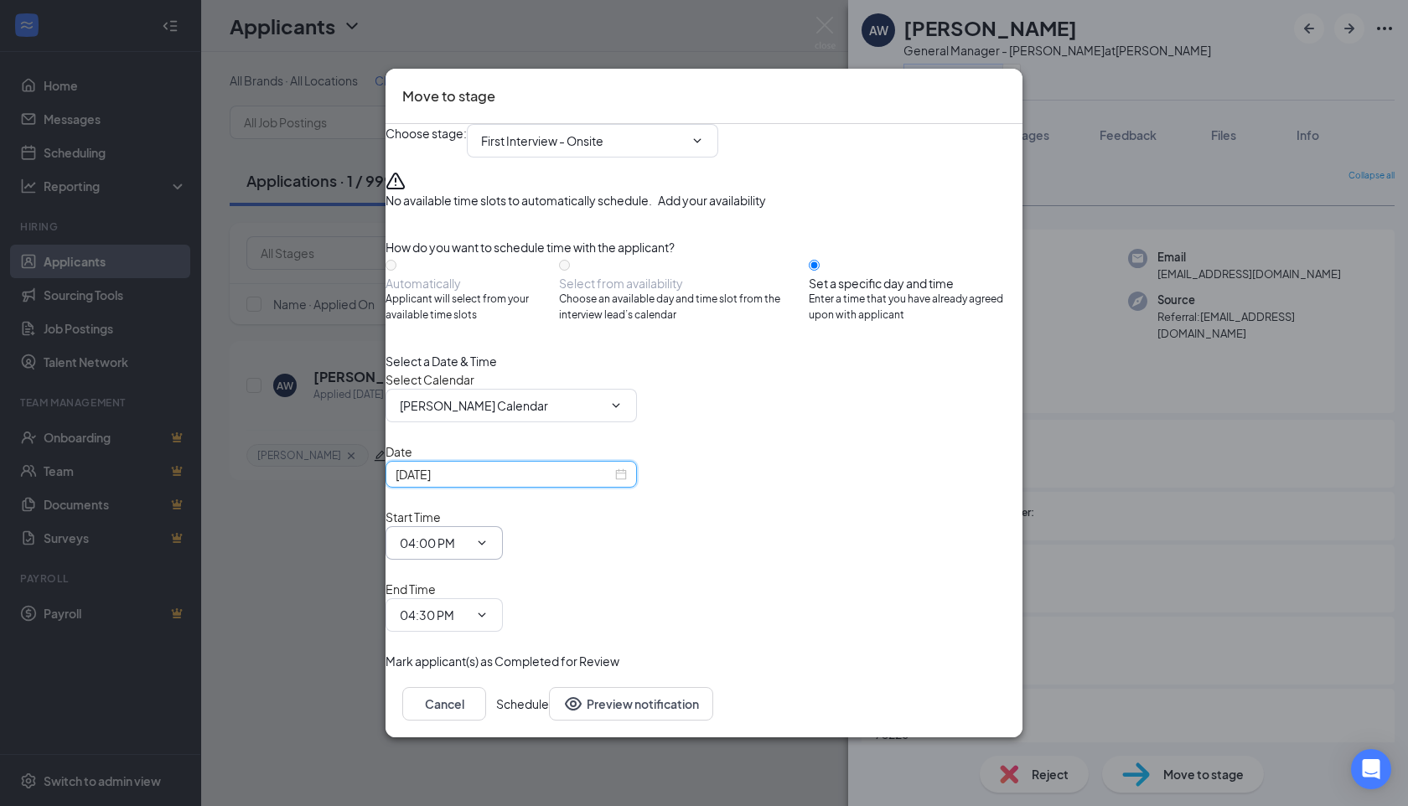
click at [503, 554] on span "04:00 PM" at bounding box center [444, 543] width 117 height 34
click at [503, 533] on span "04:00 PM" at bounding box center [444, 543] width 117 height 34
click at [468, 550] on input "04:00 PM" at bounding box center [434, 543] width 69 height 18
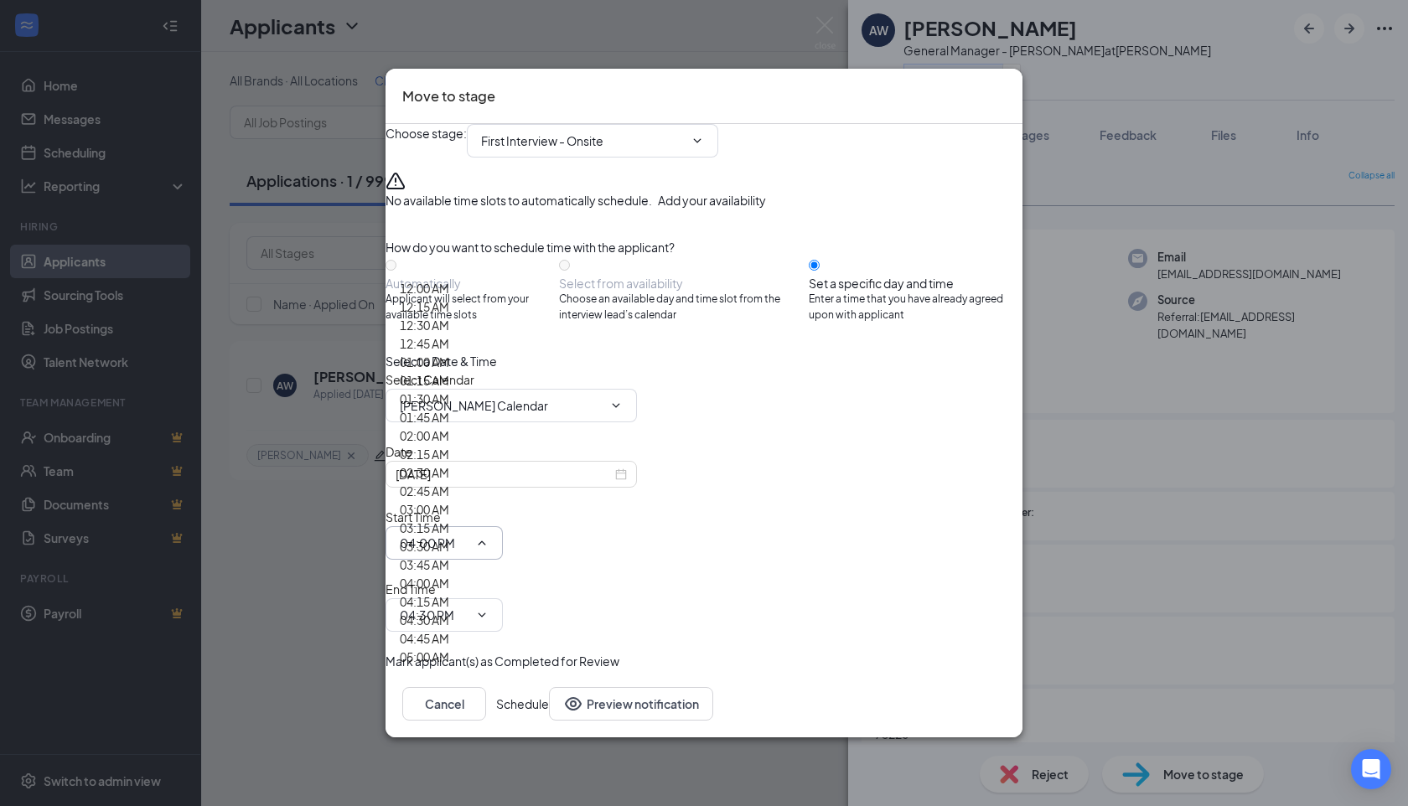
scroll to position [1644, 0]
type input "11:00 AM"
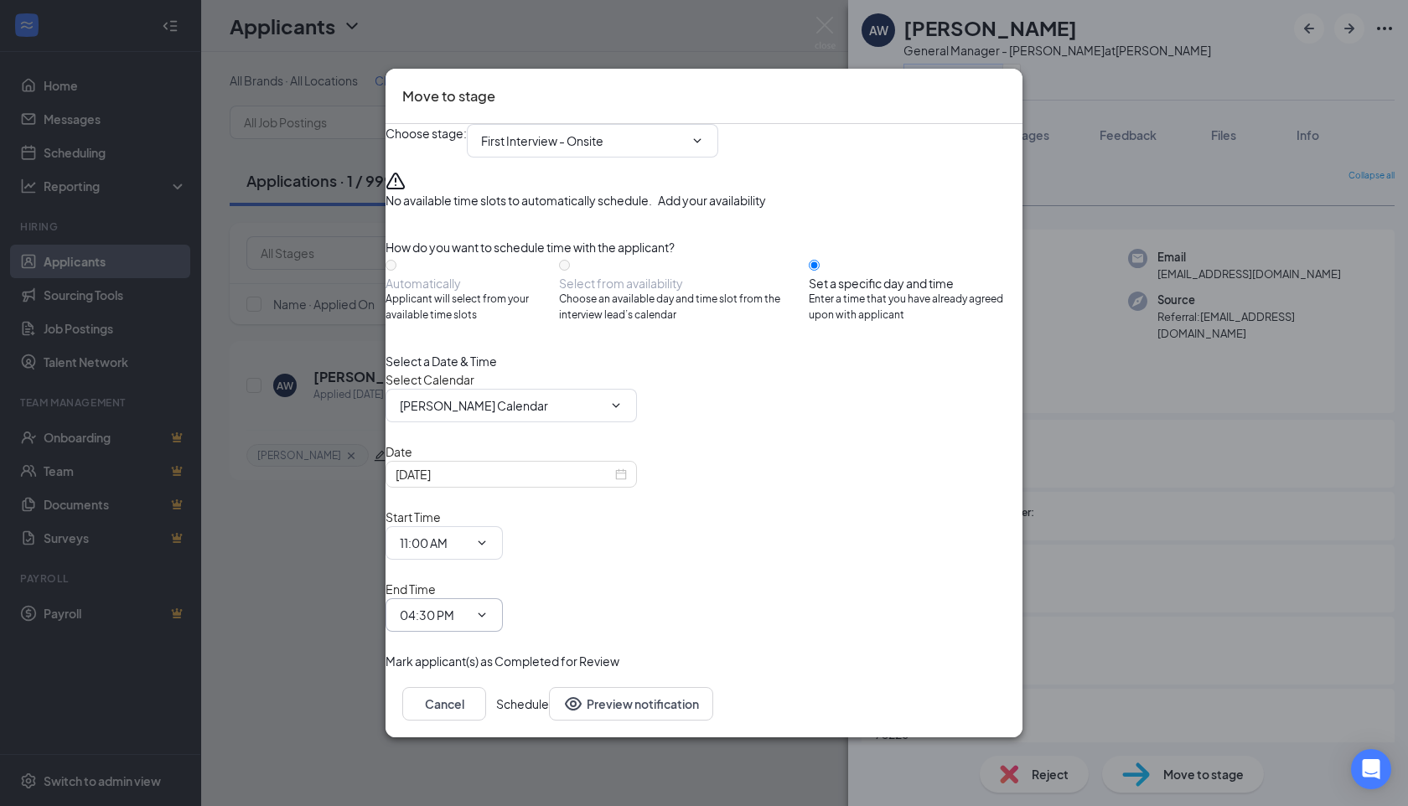
click at [503, 598] on span "04:30 PM" at bounding box center [444, 615] width 117 height 34
click at [468, 606] on input "04:30 PM" at bounding box center [434, 615] width 69 height 18
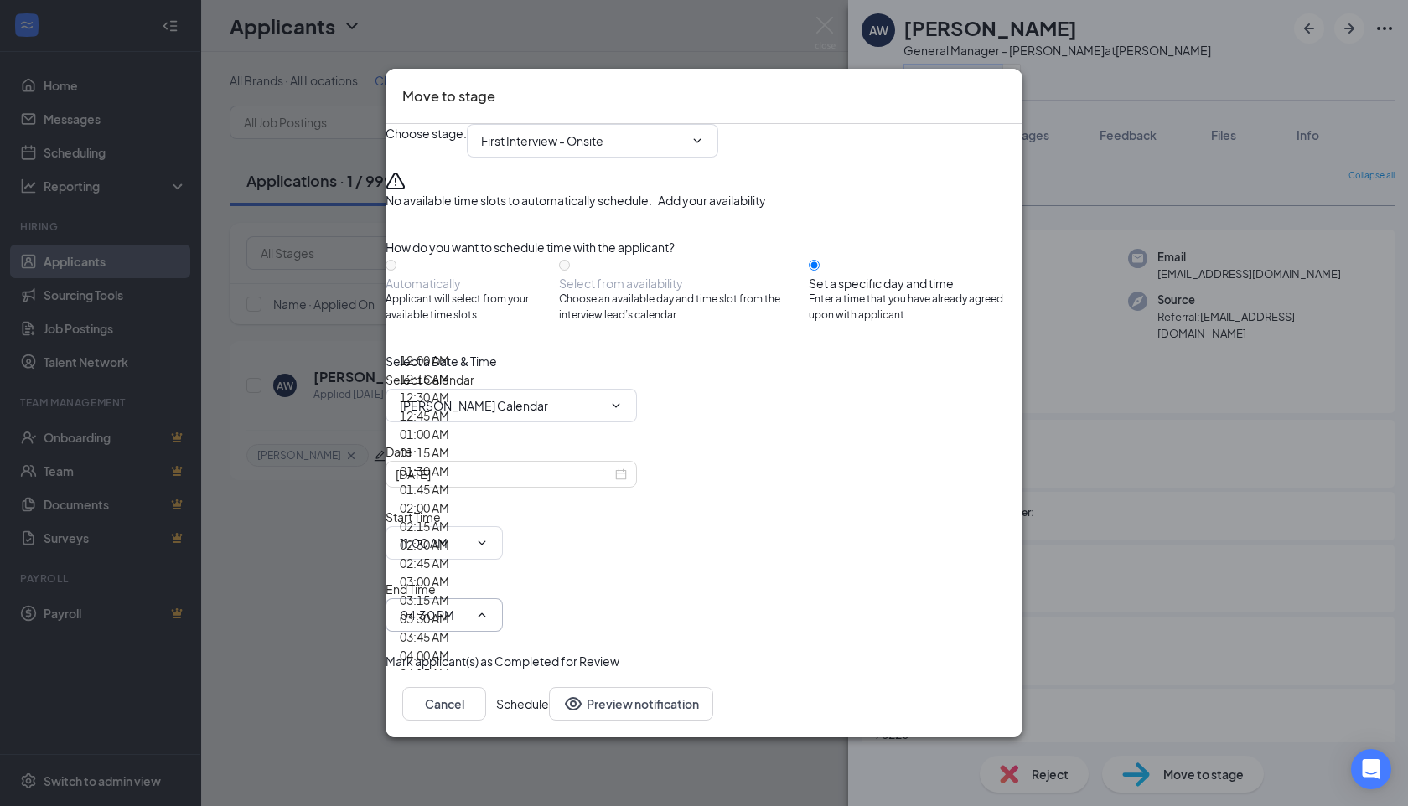
scroll to position [0, 0]
click at [503, 536] on span "11:00 AM 12:00 AM 12:15 AM 12:30 AM 12:45 AM 01:00 AM 01:15 AM 01:30 AM 01:45 A…" at bounding box center [444, 543] width 117 height 34
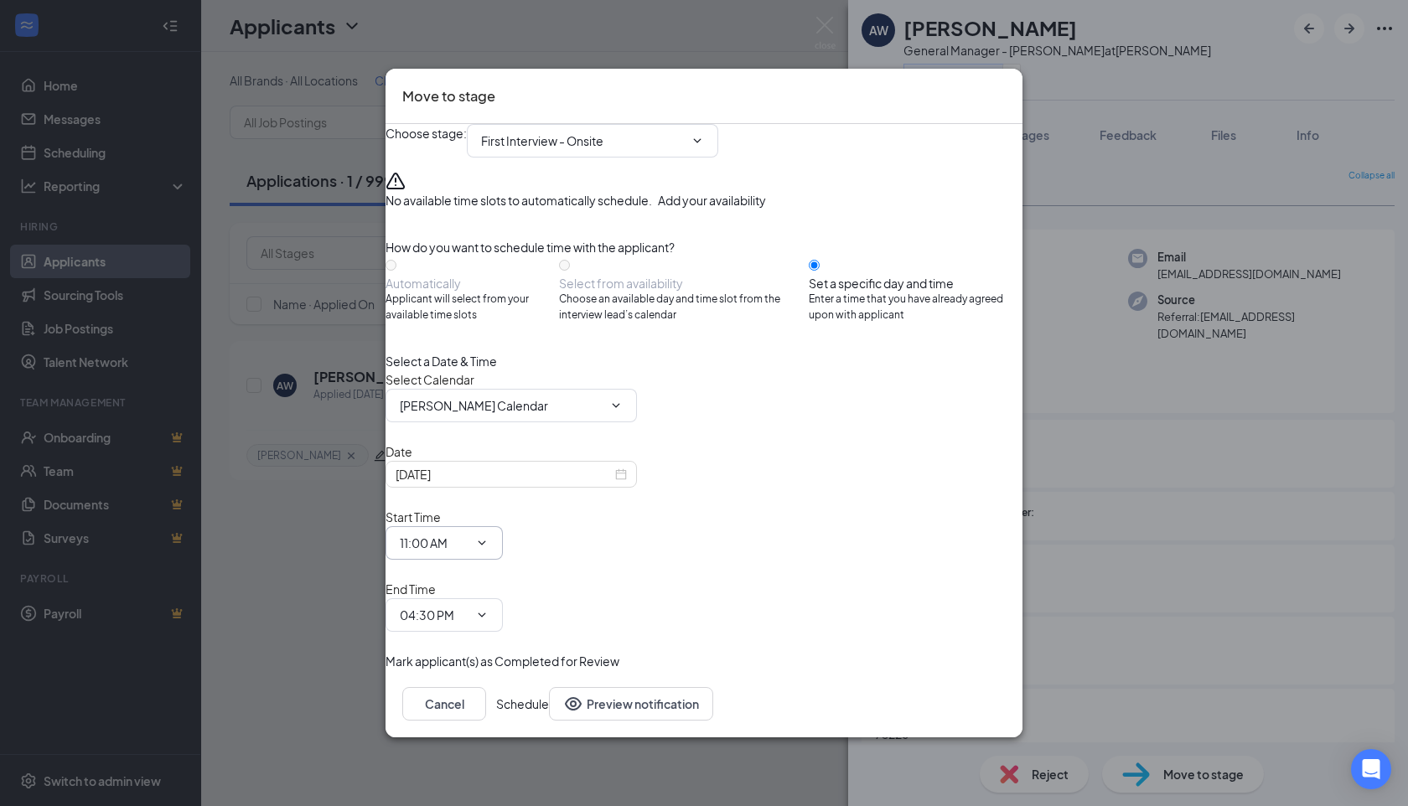
click at [489, 550] on icon "ChevronDown" at bounding box center [481, 542] width 13 height 13
click at [468, 606] on input "04:30 PM" at bounding box center [434, 615] width 69 height 18
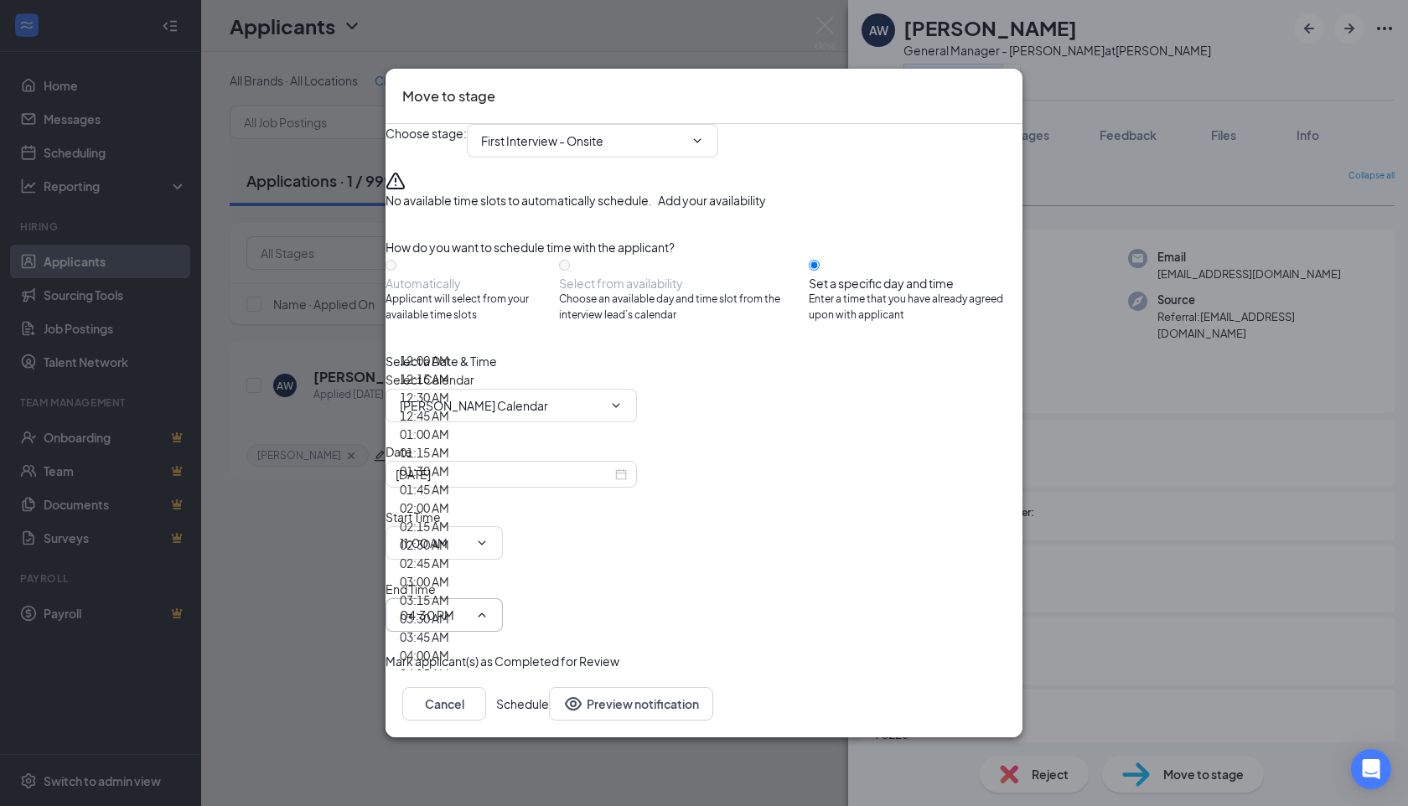
scroll to position [53, 0]
click at [449, 480] on div "01:30 AM" at bounding box center [424, 471] width 49 height 18
type input "01:30 AM"
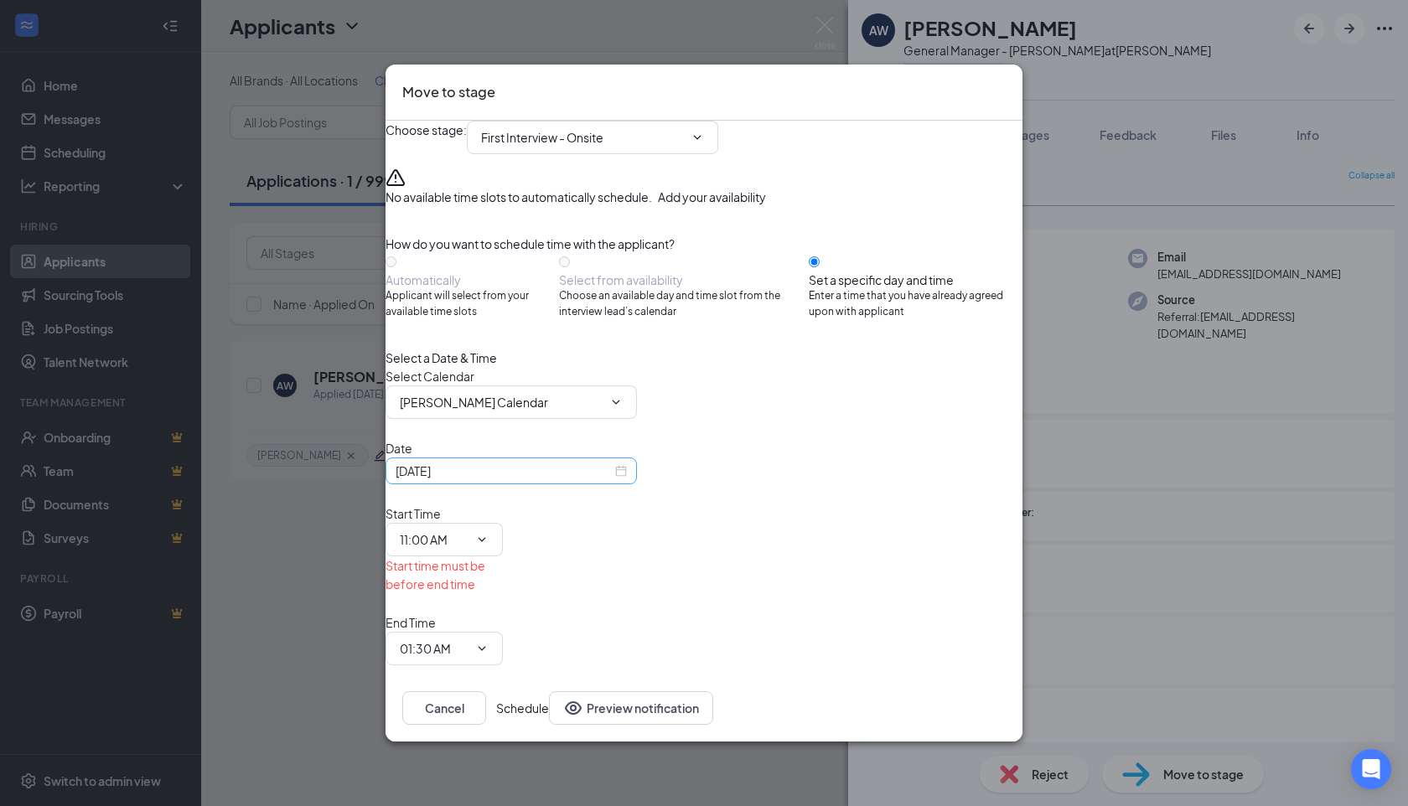
click at [627, 480] on div "[DATE]" at bounding box center [511, 471] width 231 height 18
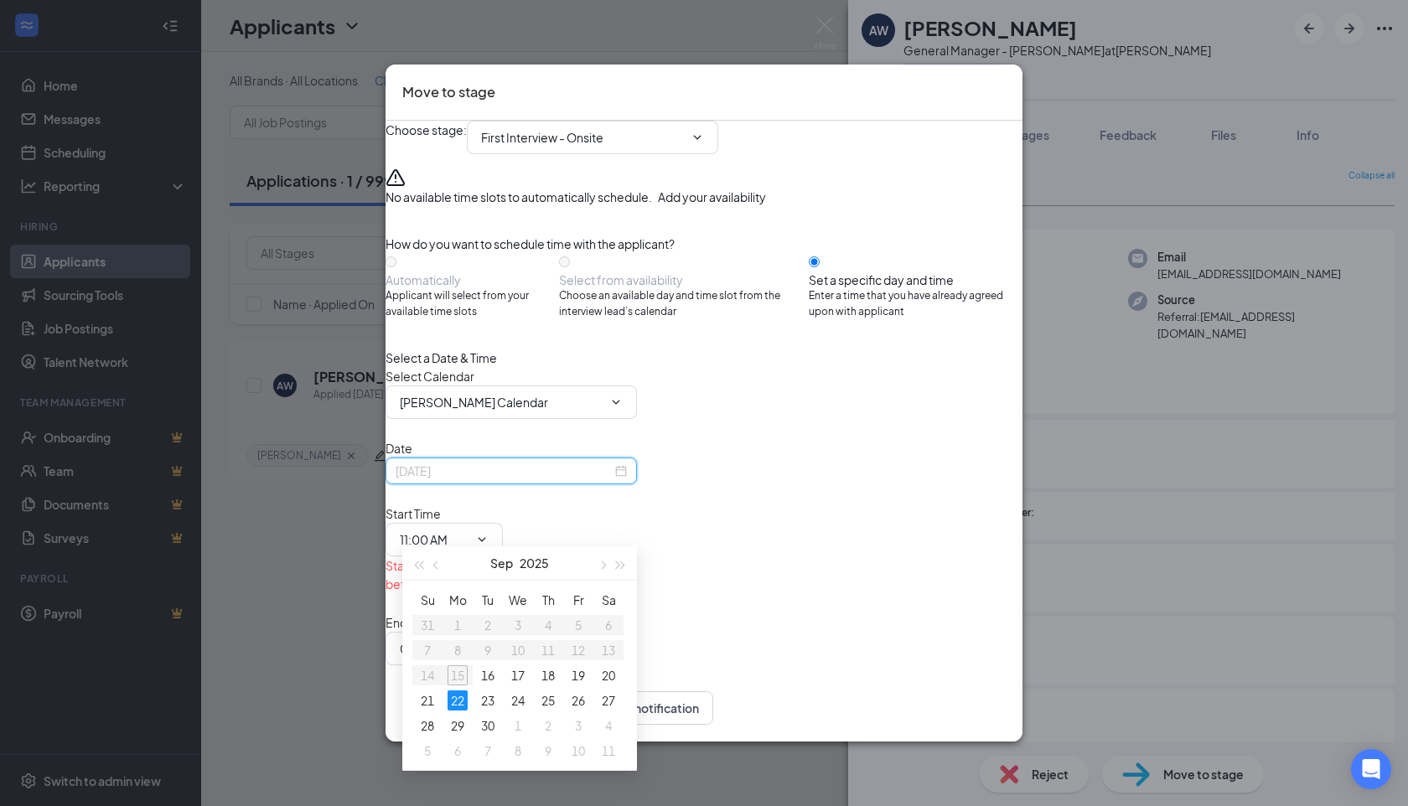
type input "[DATE]"
click at [453, 701] on div "22" at bounding box center [458, 701] width 20 height 20
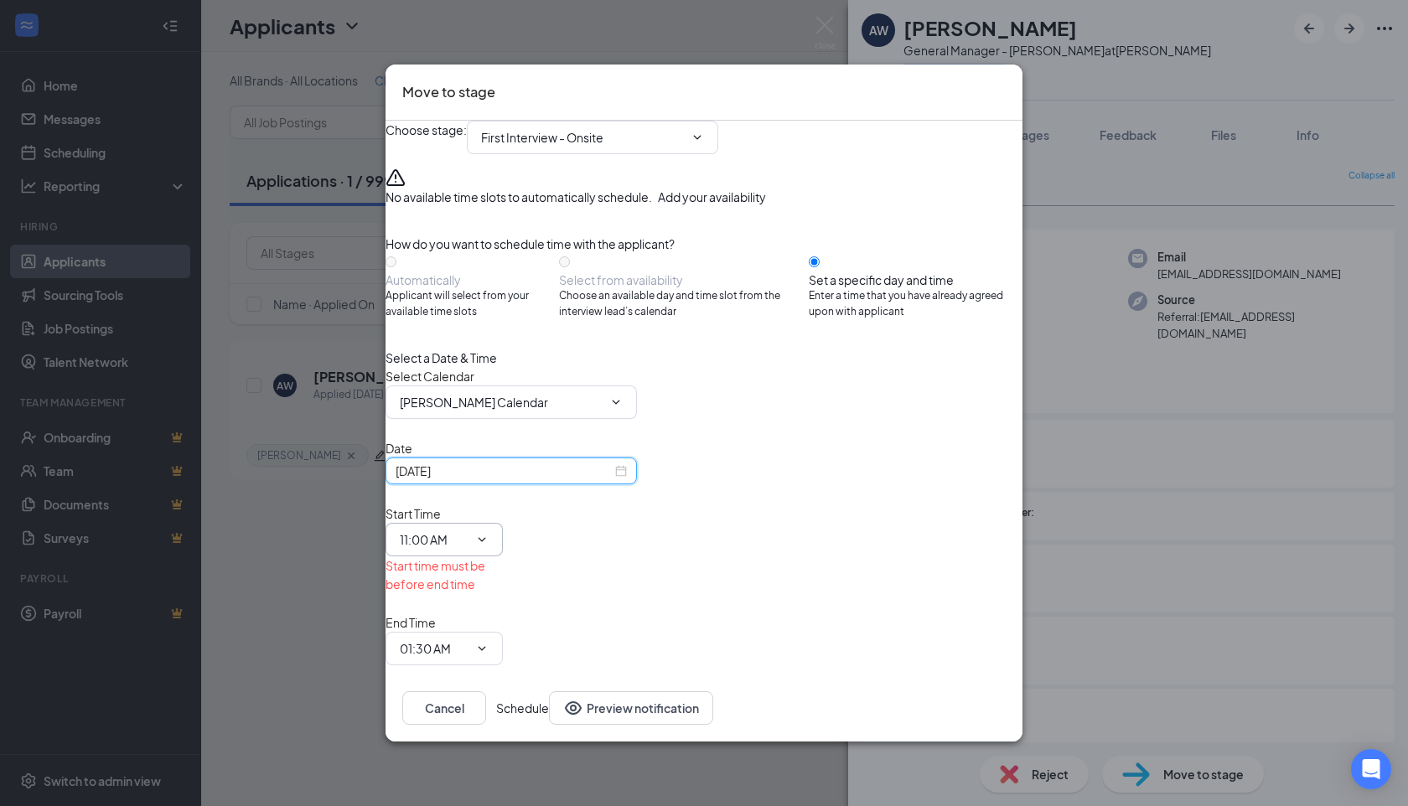
click at [503, 531] on span "11:00 AM 12:00 AM 12:15 AM 12:30 AM 12:45 AM 01:00 AM 01:15 AM 01:30 AM 01:45 A…" at bounding box center [444, 540] width 117 height 34
click at [468, 531] on input "11:00 AM" at bounding box center [434, 540] width 69 height 18
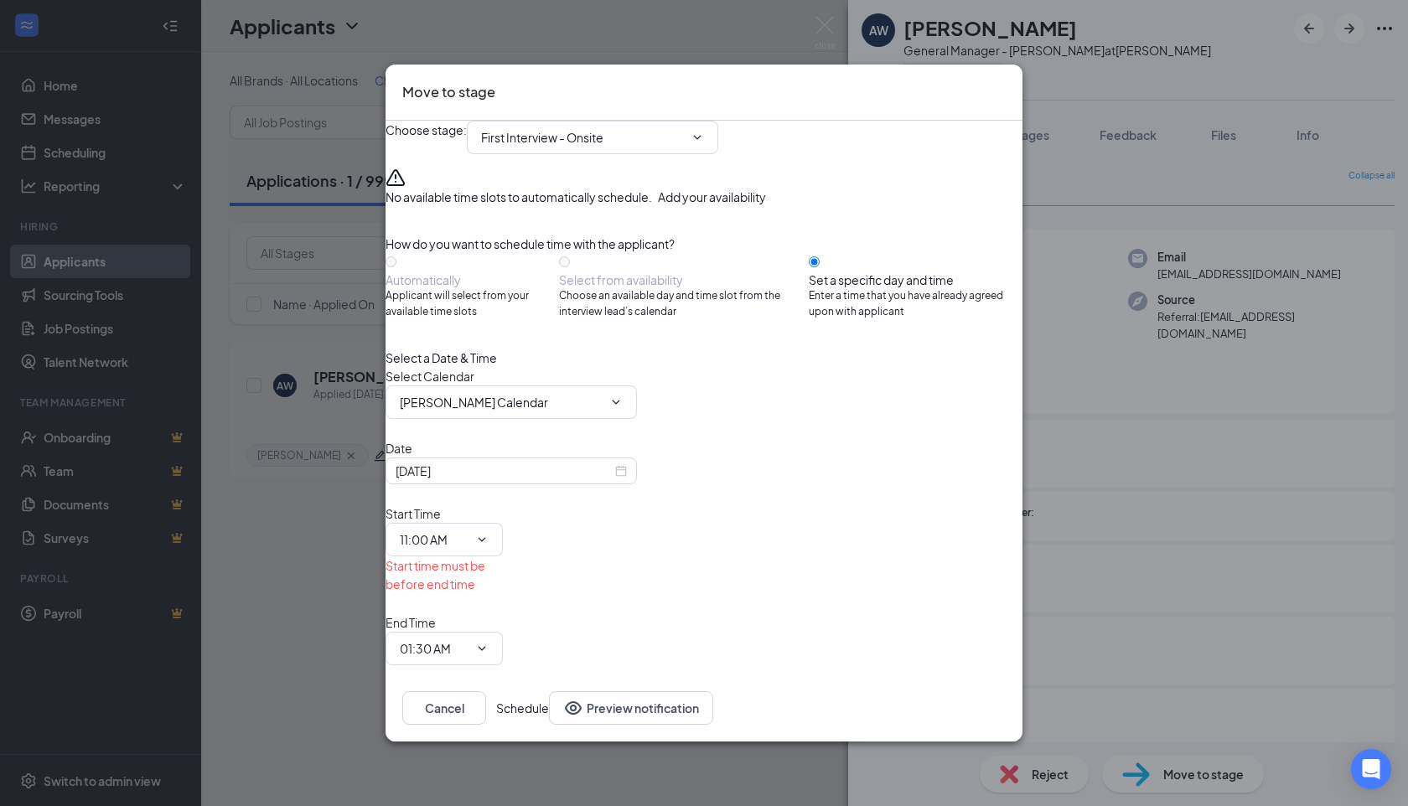
click at [503, 613] on div "End Time 01:30 AM 12:00 AM 12:15 AM 12:30 AM 12:45 AM 01:00 AM 01:15 AM 01:30 A…" at bounding box center [444, 639] width 117 height 52
click at [468, 639] on input "01:30 AM" at bounding box center [434, 648] width 69 height 18
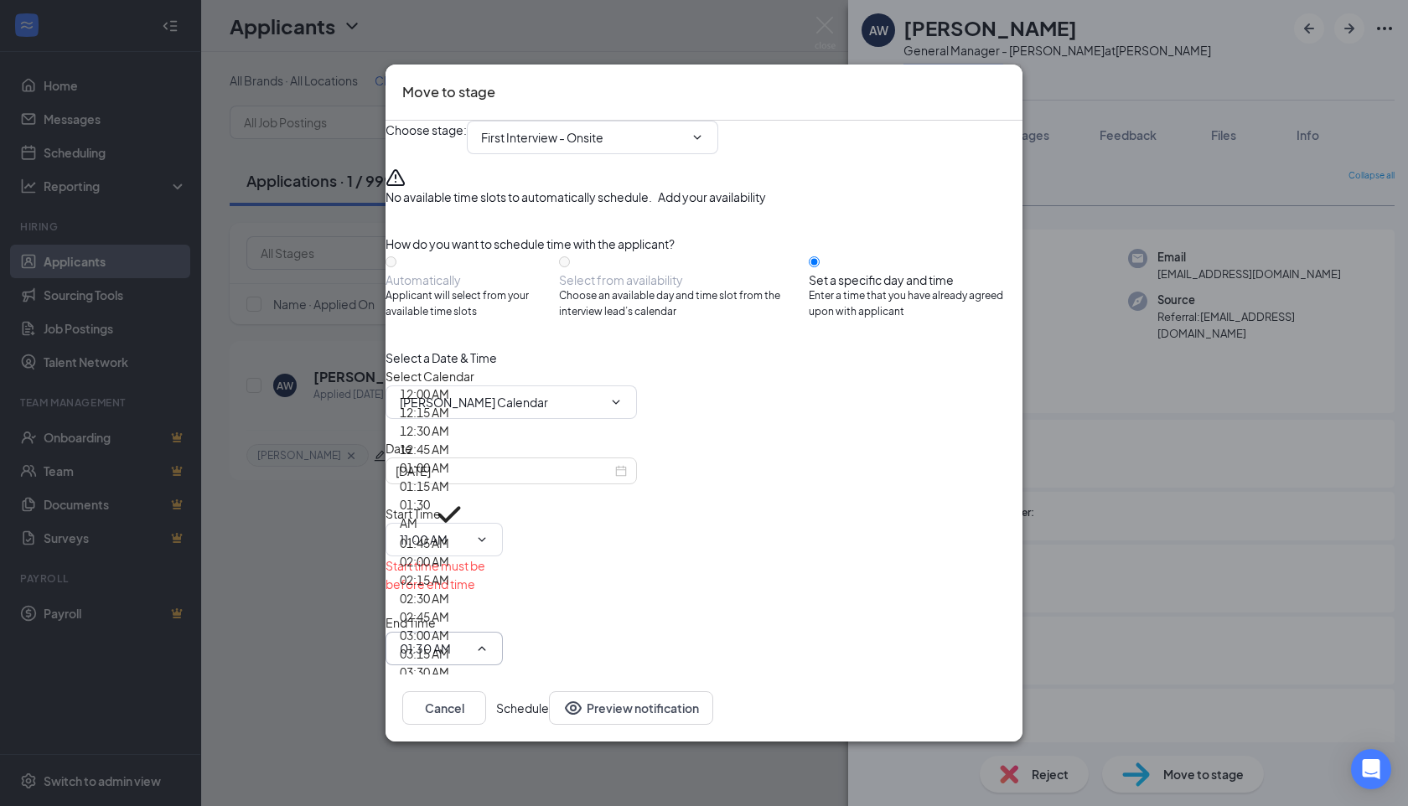
scroll to position [0, 0]
click at [449, 385] on div "12:00 AM" at bounding box center [424, 394] width 49 height 18
type input "12:00 AM"
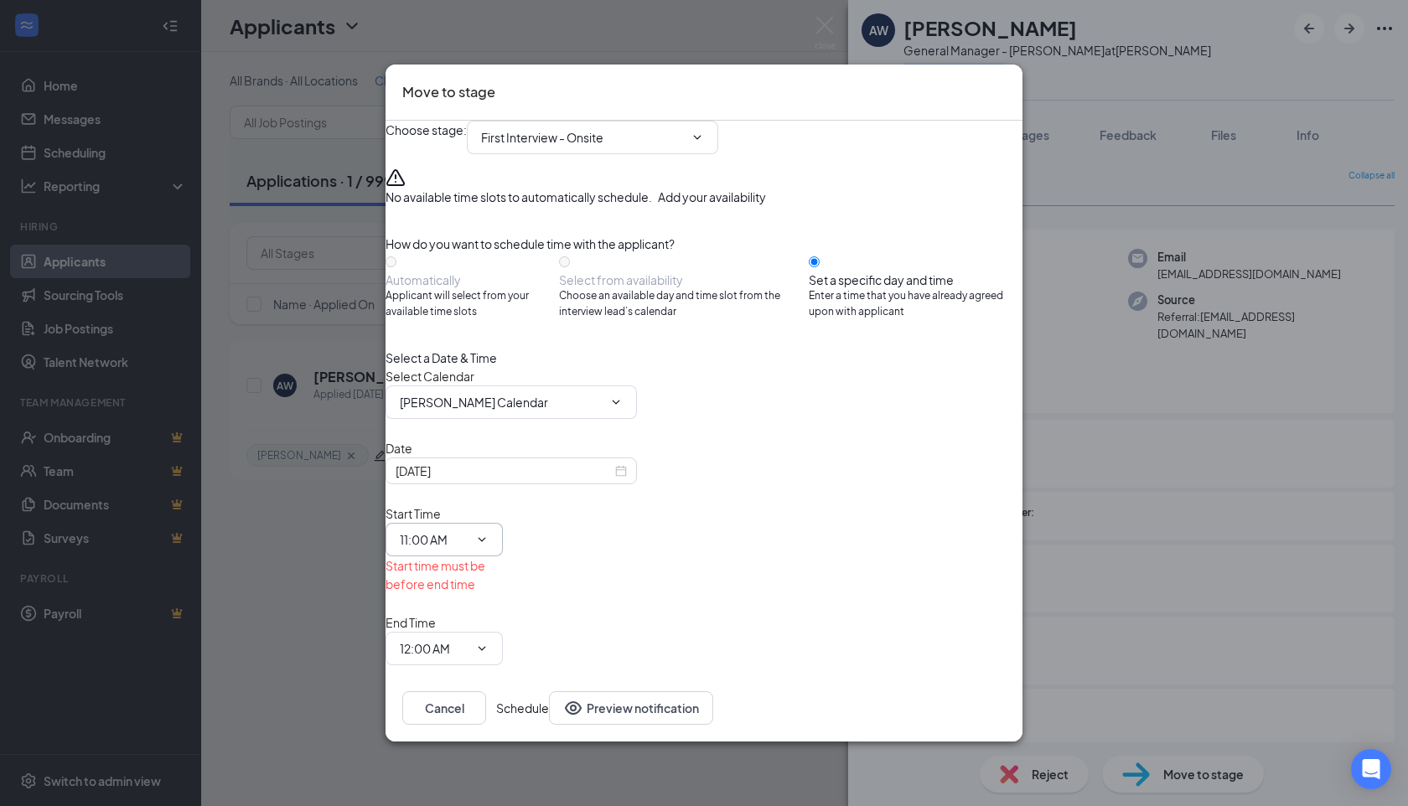
click at [489, 533] on icon "ChevronDown" at bounding box center [481, 539] width 13 height 13
click at [503, 541] on span "11:00 AM 12:00 AM 12:15 AM 12:30 AM 12:45 AM 01:00 AM 01:15 AM 01:30 AM 01:45 A…" at bounding box center [444, 540] width 117 height 34
click at [994, 92] on div "Move to stage" at bounding box center [704, 93] width 637 height 56
click at [1006, 81] on icon "Cross" at bounding box center [1006, 81] width 0 height 0
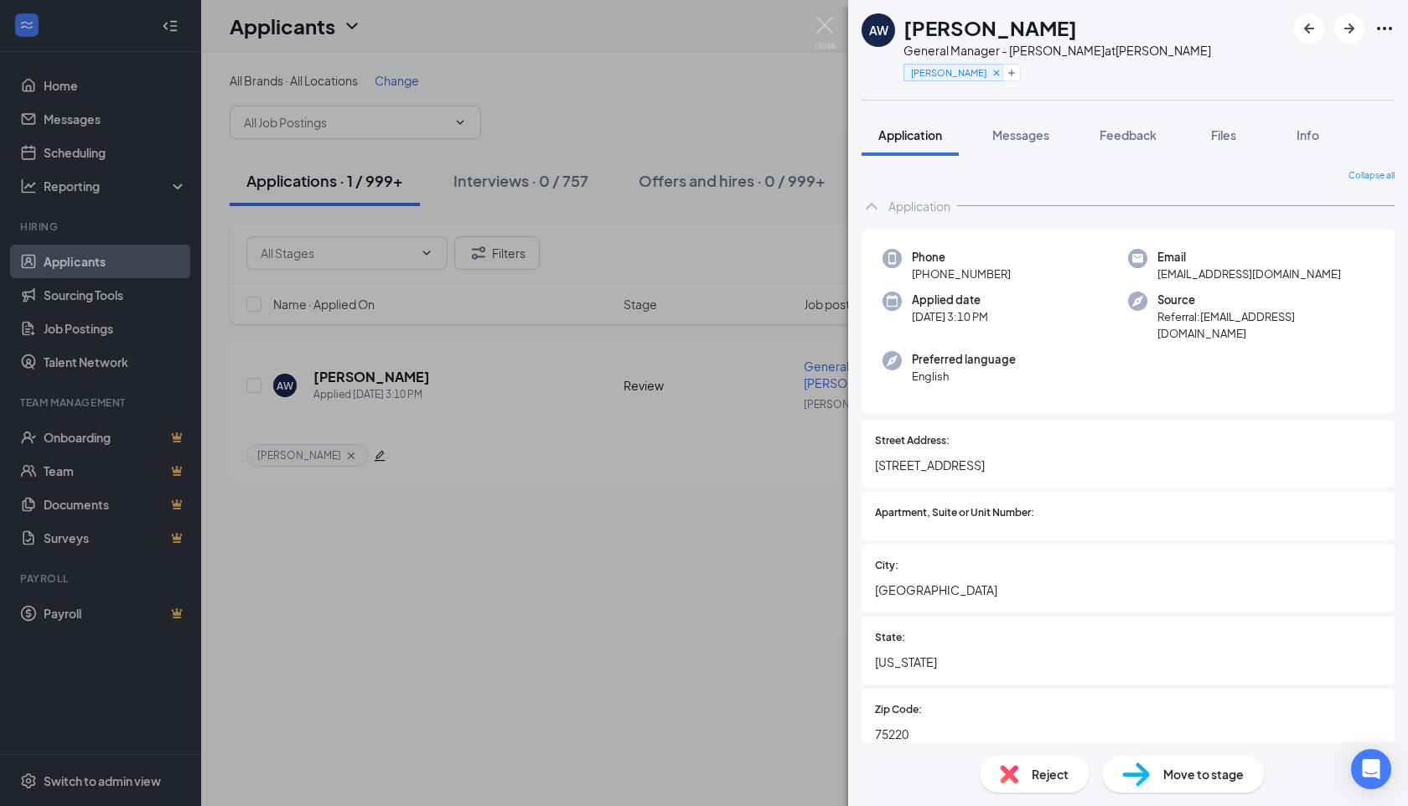
click at [1164, 776] on span "Move to stage" at bounding box center [1203, 774] width 80 height 18
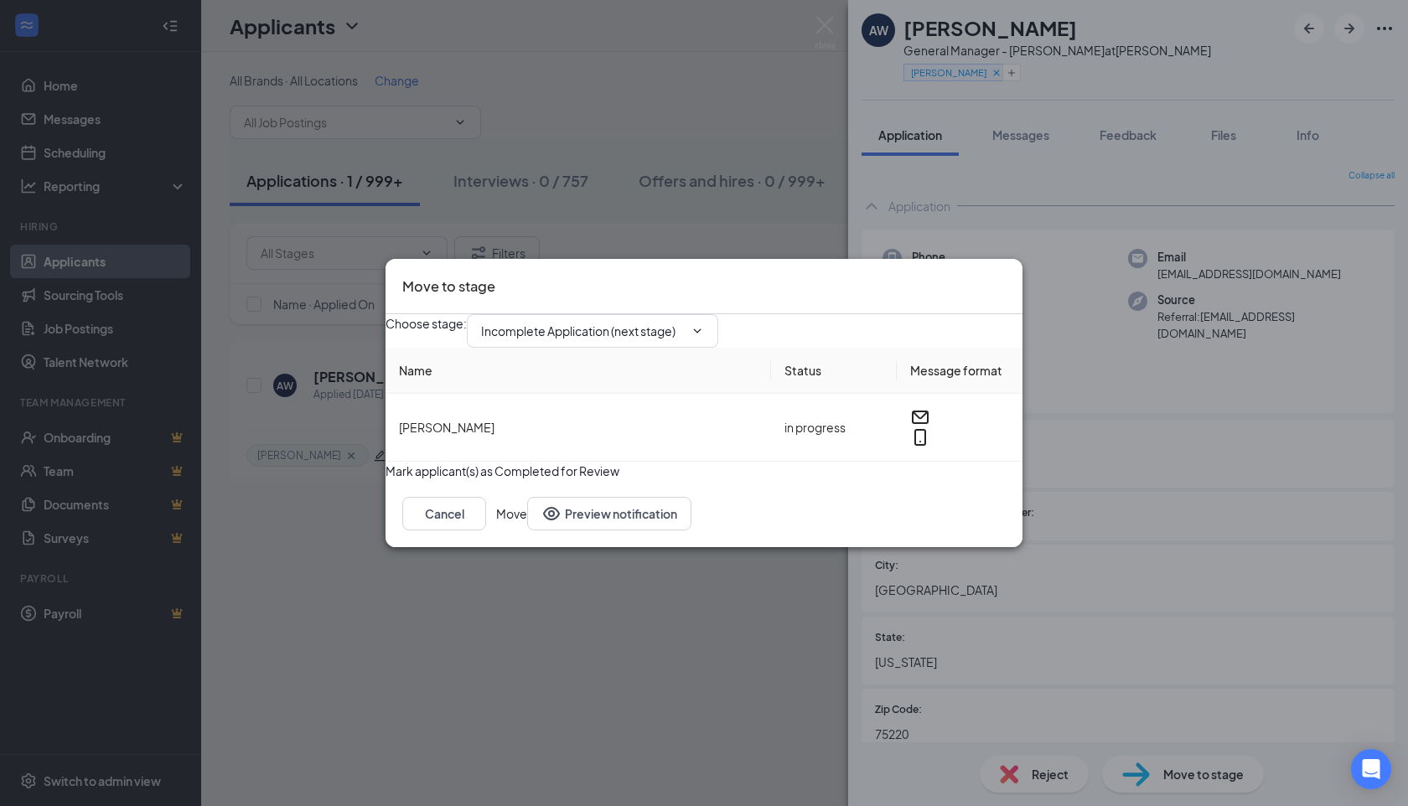
click at [724, 334] on div "Choose stage : Incomplete Application (next stage)" at bounding box center [704, 331] width 637 height 34
click at [704, 324] on span at bounding box center [695, 330] width 17 height 13
click at [610, 326] on input "Incomplete Application (next stage)" at bounding box center [582, 331] width 203 height 18
click at [617, 500] on div "First Interview - Onsite" at bounding box center [555, 509] width 122 height 18
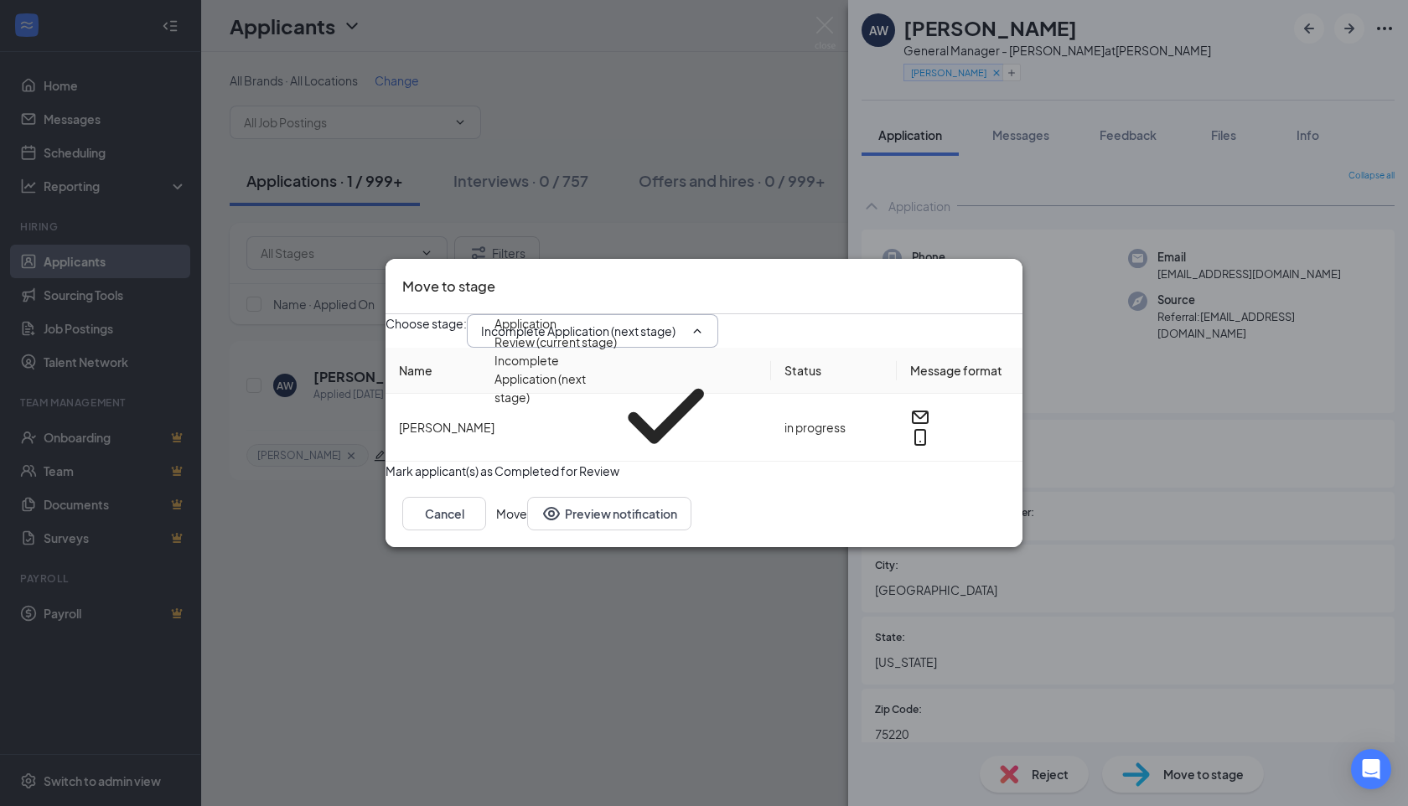
type input "First Interview - Onsite"
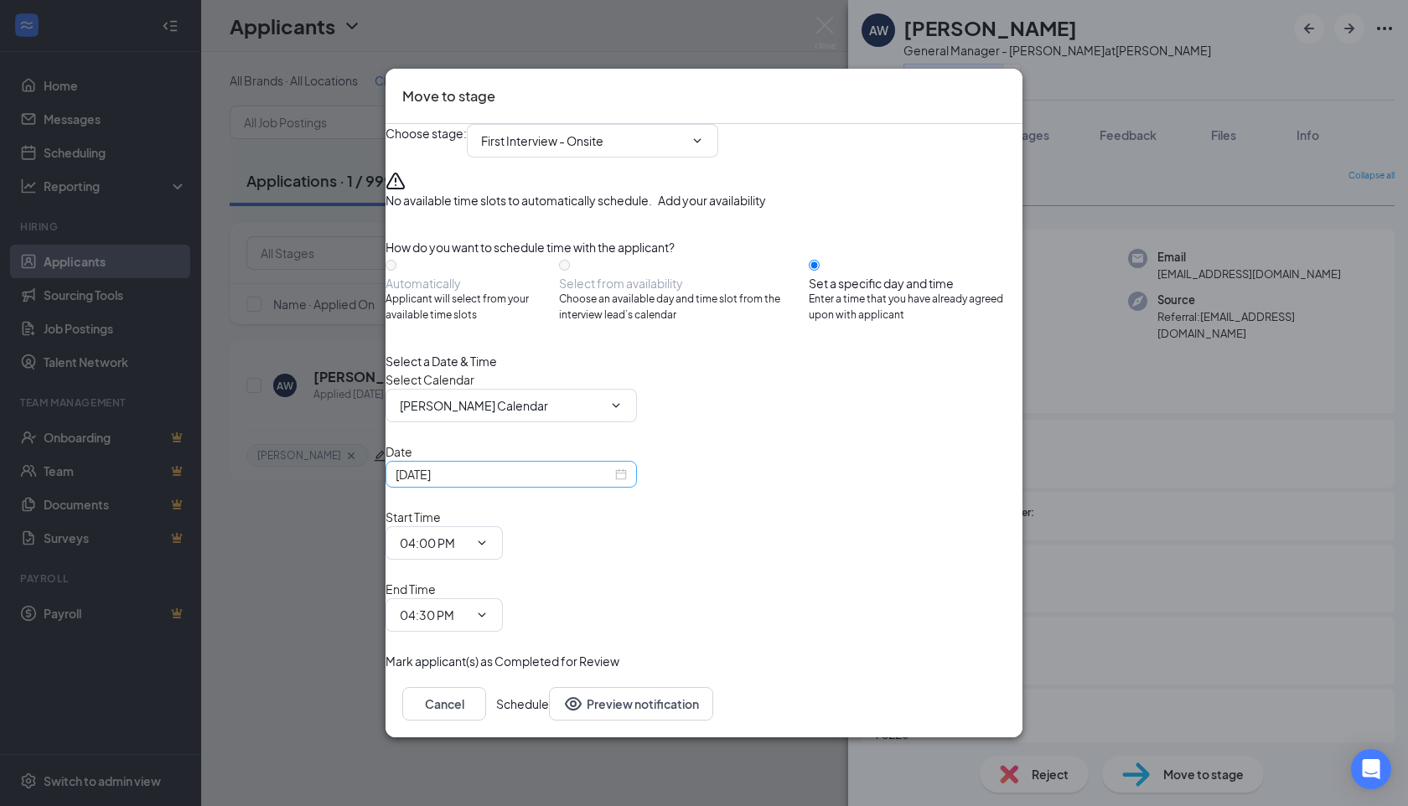
click at [627, 484] on div "[DATE]" at bounding box center [511, 474] width 231 height 18
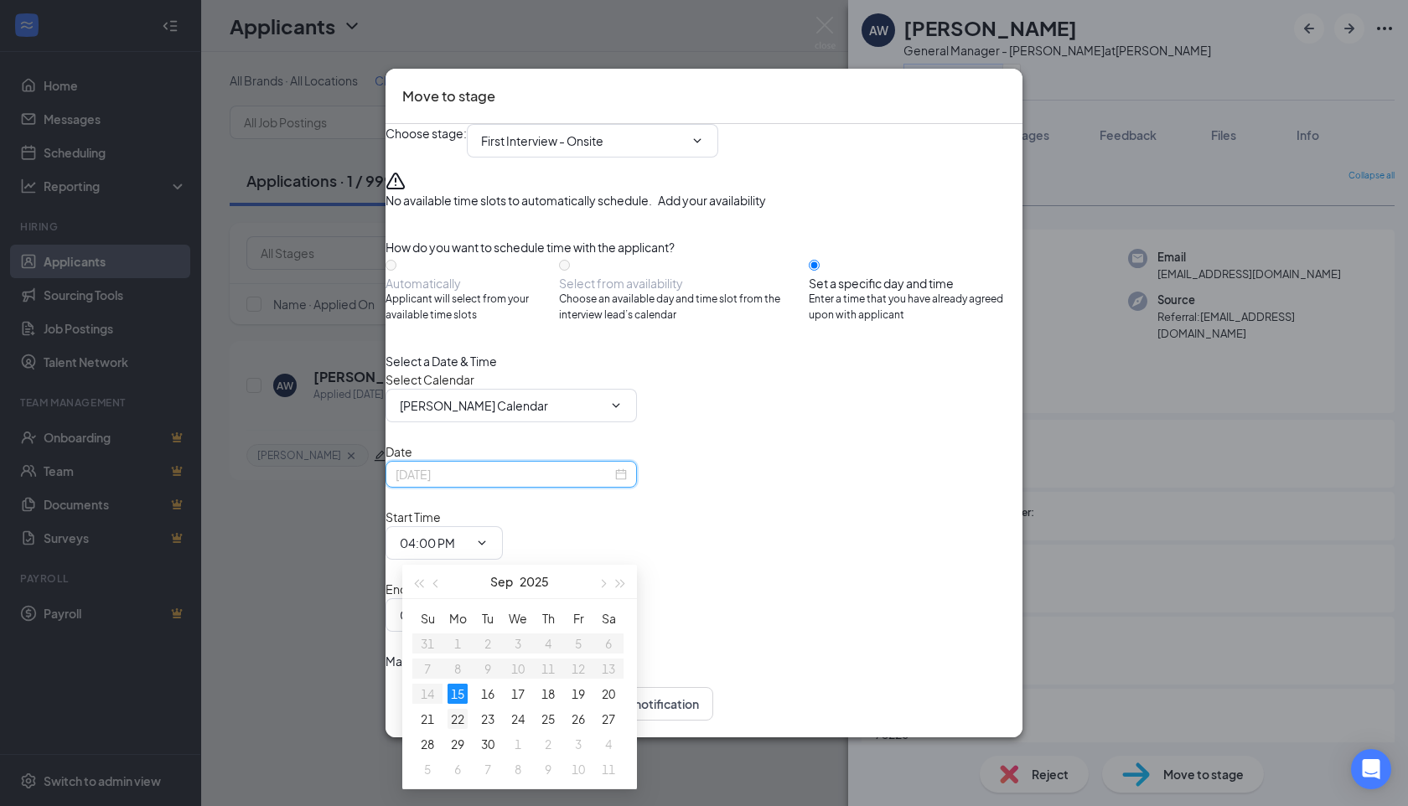
type input "[DATE]"
click at [455, 723] on div "22" at bounding box center [458, 719] width 20 height 20
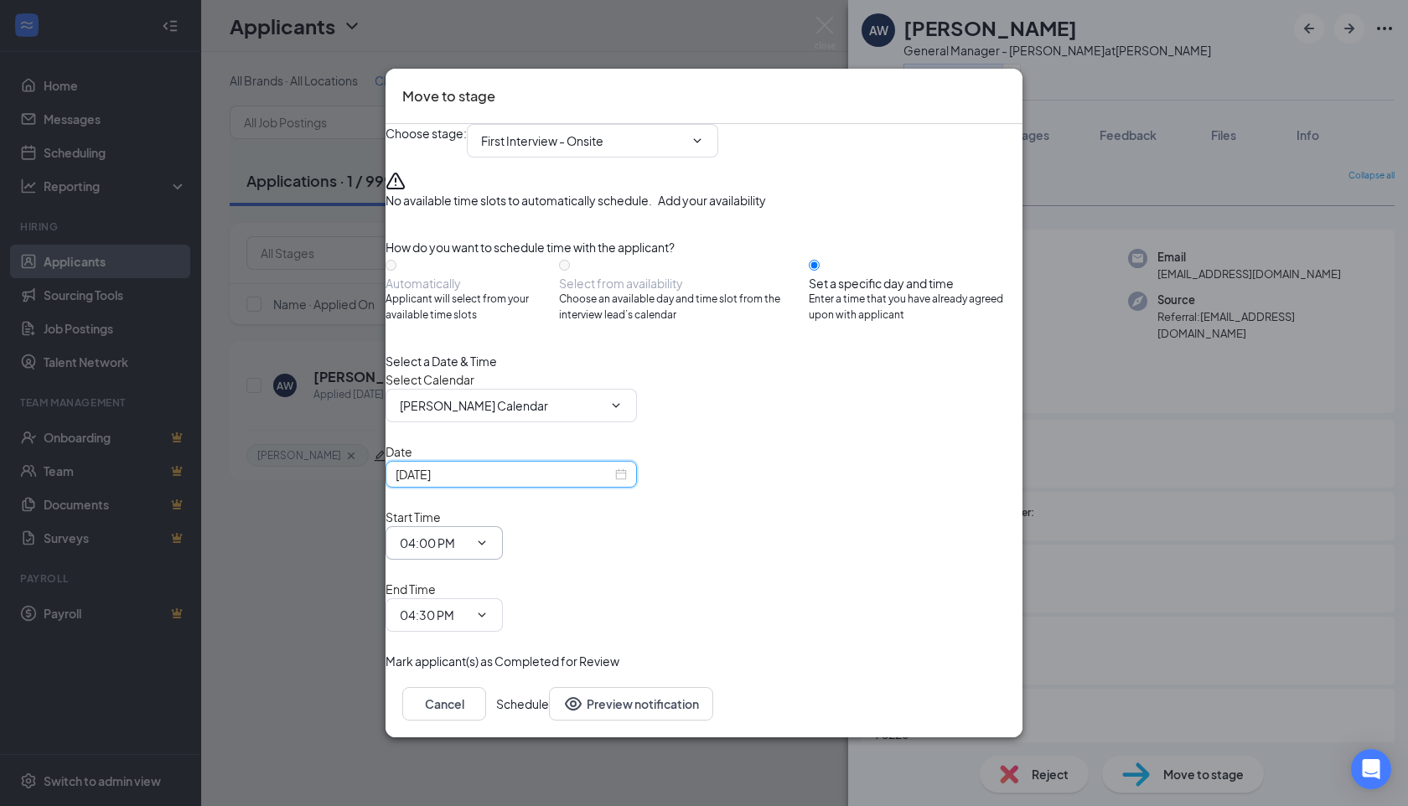
click at [489, 546] on icon "ChevronDown" at bounding box center [481, 542] width 13 height 13
click at [503, 545] on span "04:00 PM" at bounding box center [444, 543] width 117 height 34
click at [468, 543] on input "04:00 PM" at bounding box center [434, 543] width 69 height 18
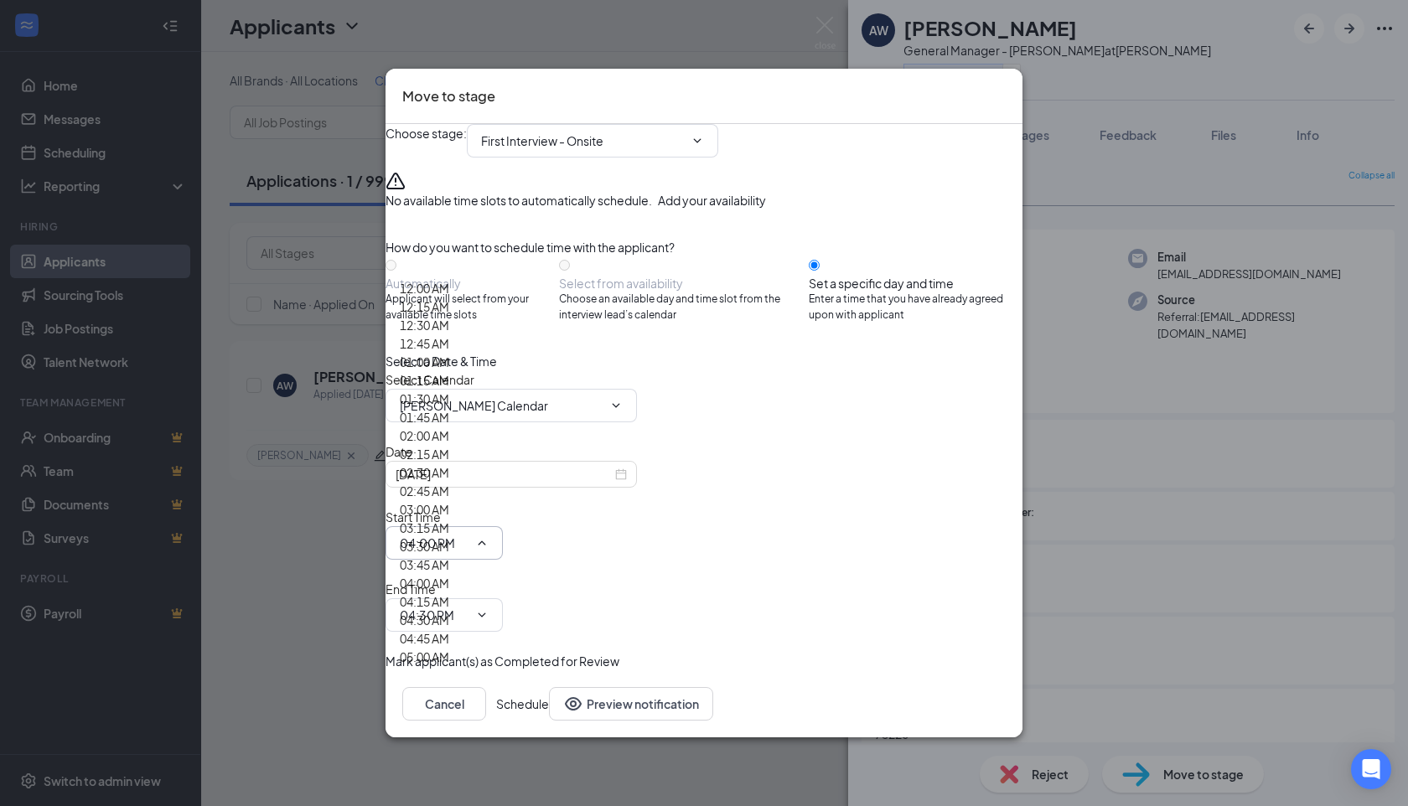
scroll to position [1606, 0]
type input "11:15 AM"
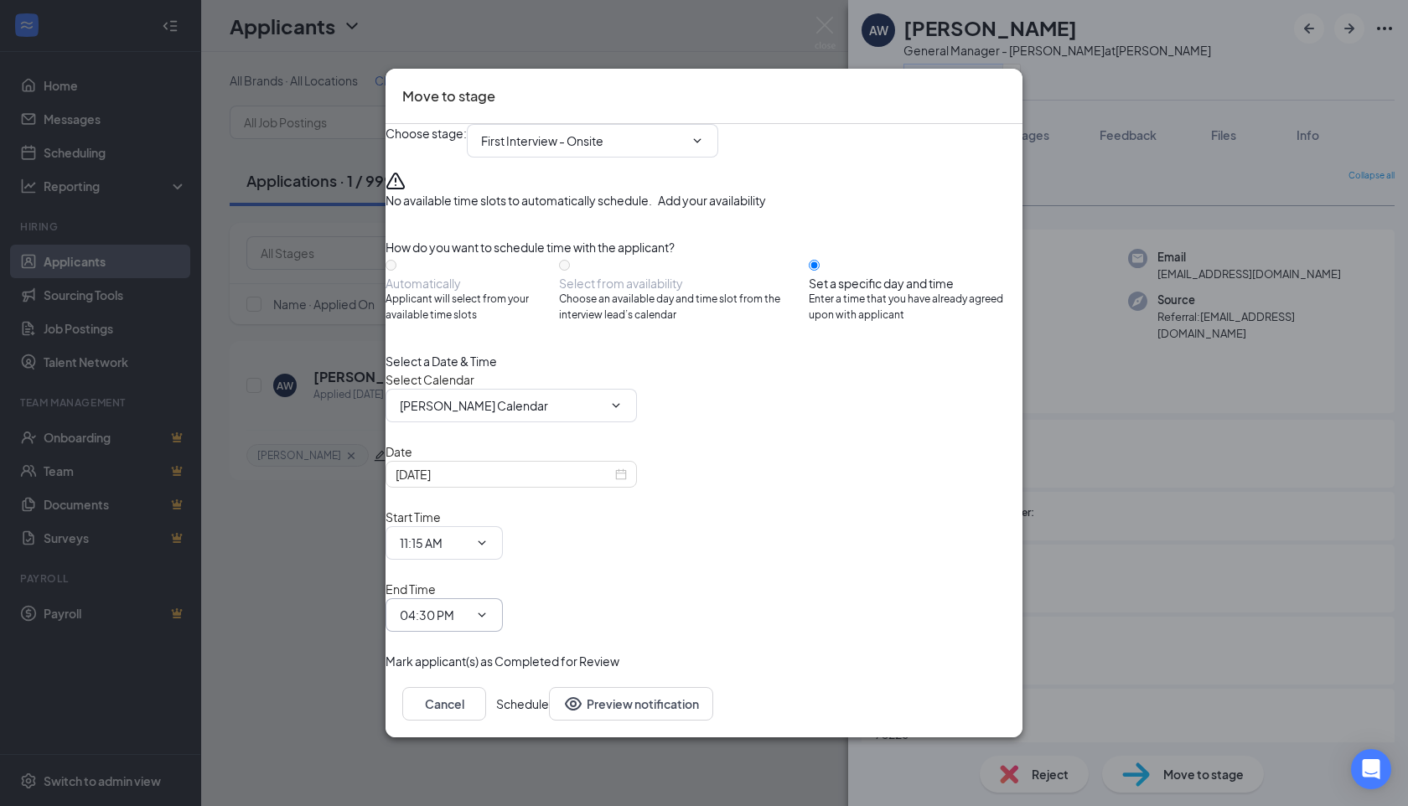
click at [489, 608] on icon "ChevronDown" at bounding box center [481, 614] width 13 height 13
click at [468, 606] on input "04:30 PM" at bounding box center [434, 615] width 69 height 18
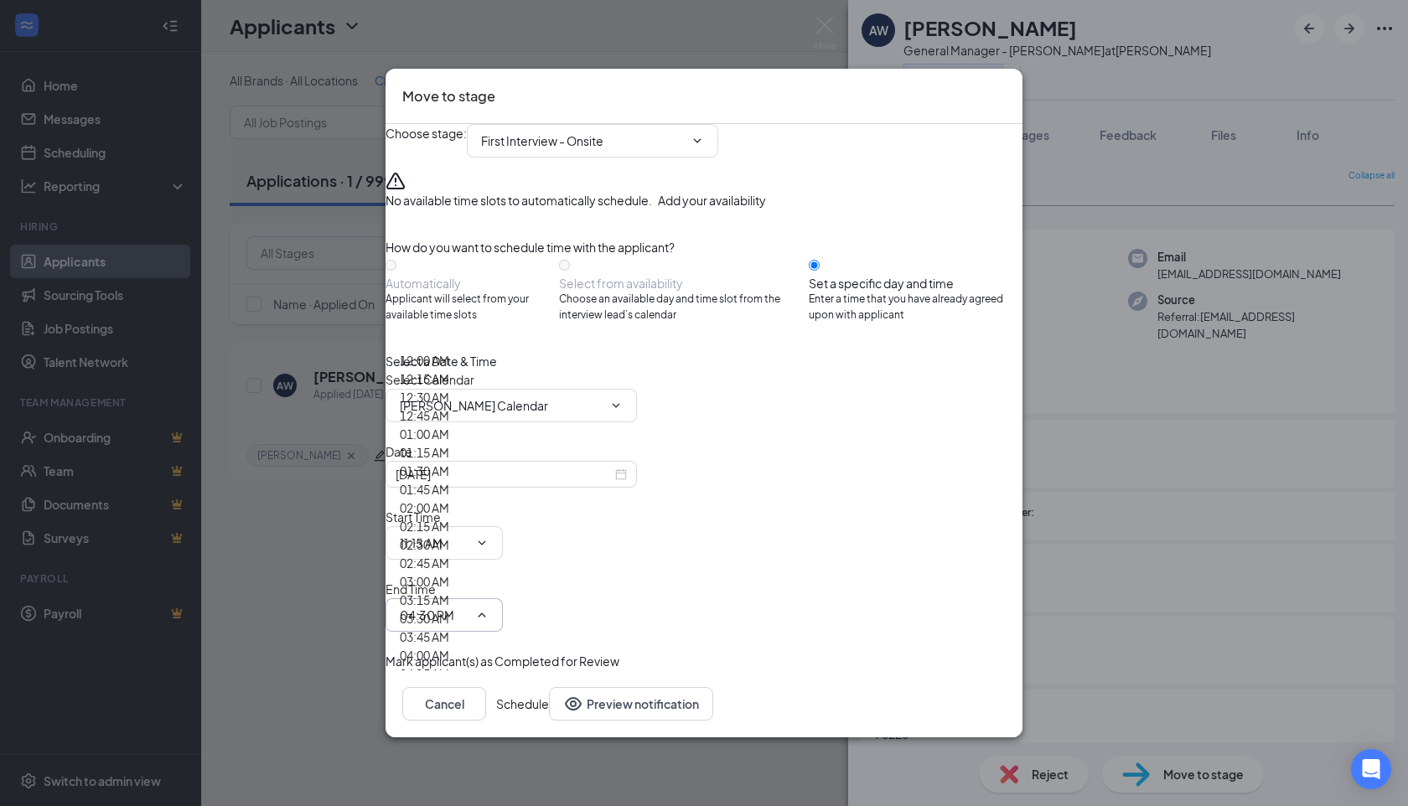
click at [468, 606] on input "04:30 PM" at bounding box center [434, 615] width 69 height 18
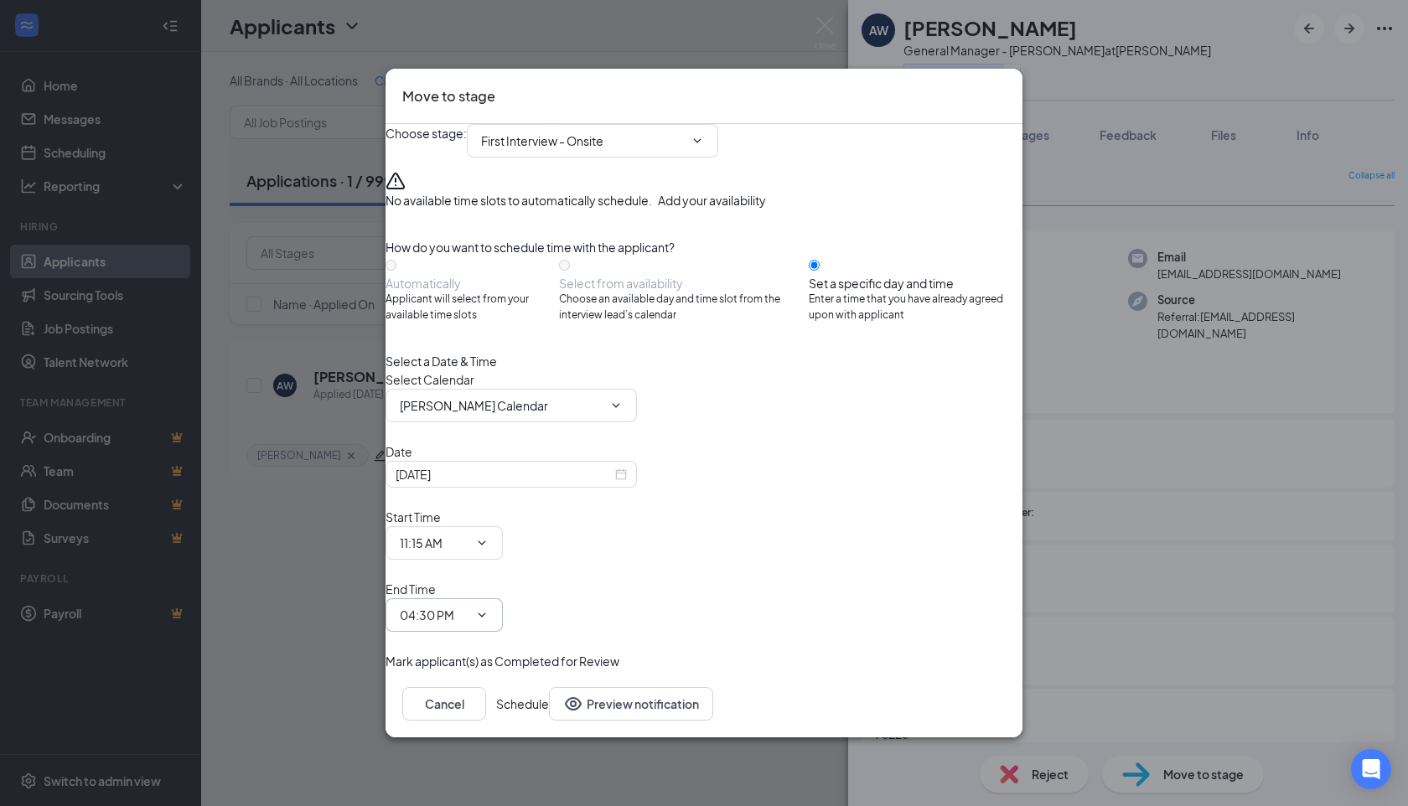
click at [468, 606] on input "04:30 PM" at bounding box center [434, 615] width 69 height 18
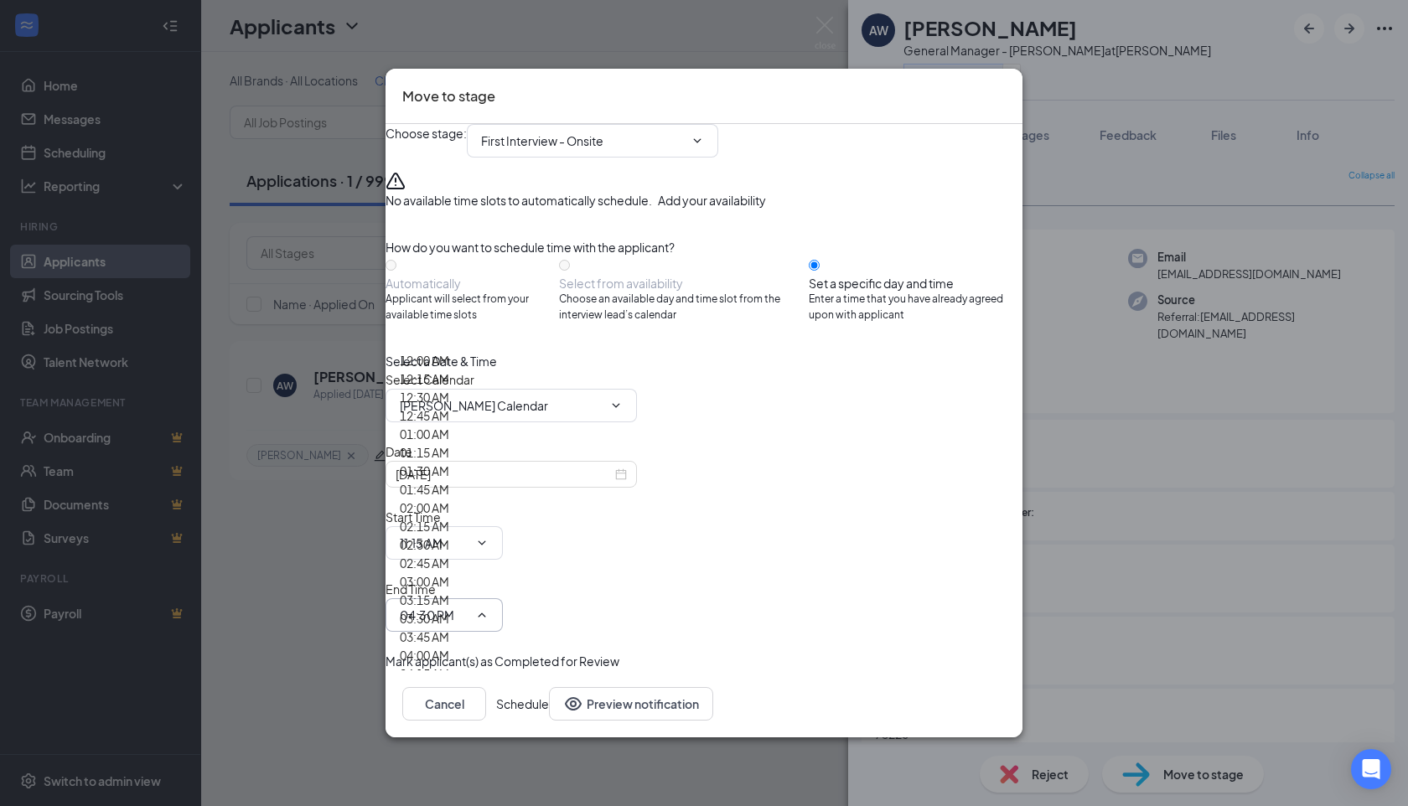
scroll to position [1665, 0]
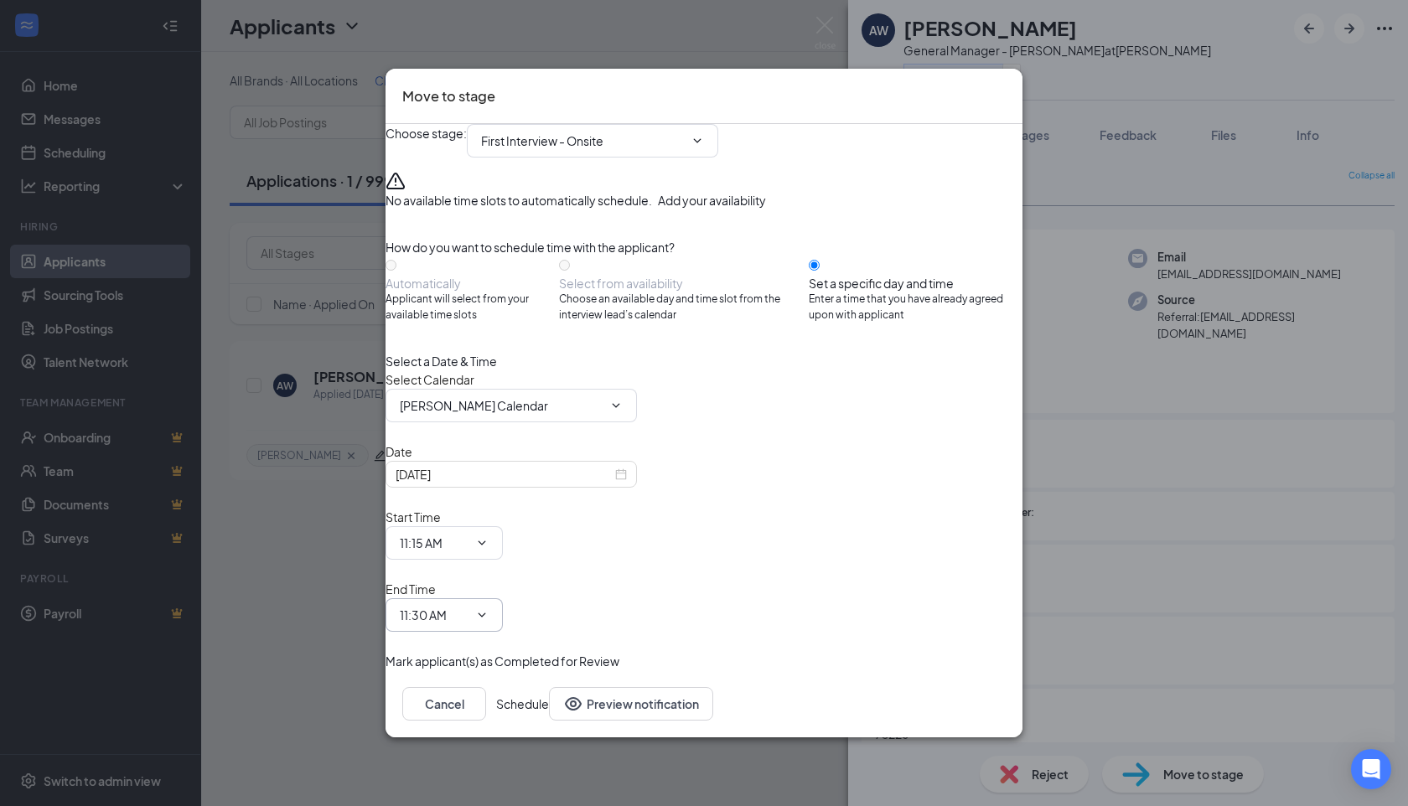
click at [503, 598] on span "11:30 AM 12:00 AM 12:15 AM 12:30 AM 12:45 AM 01:00 AM 01:15 AM 01:30 AM 01:45 A…" at bounding box center [444, 615] width 117 height 34
click at [468, 606] on input "11:30 AM" at bounding box center [434, 615] width 69 height 18
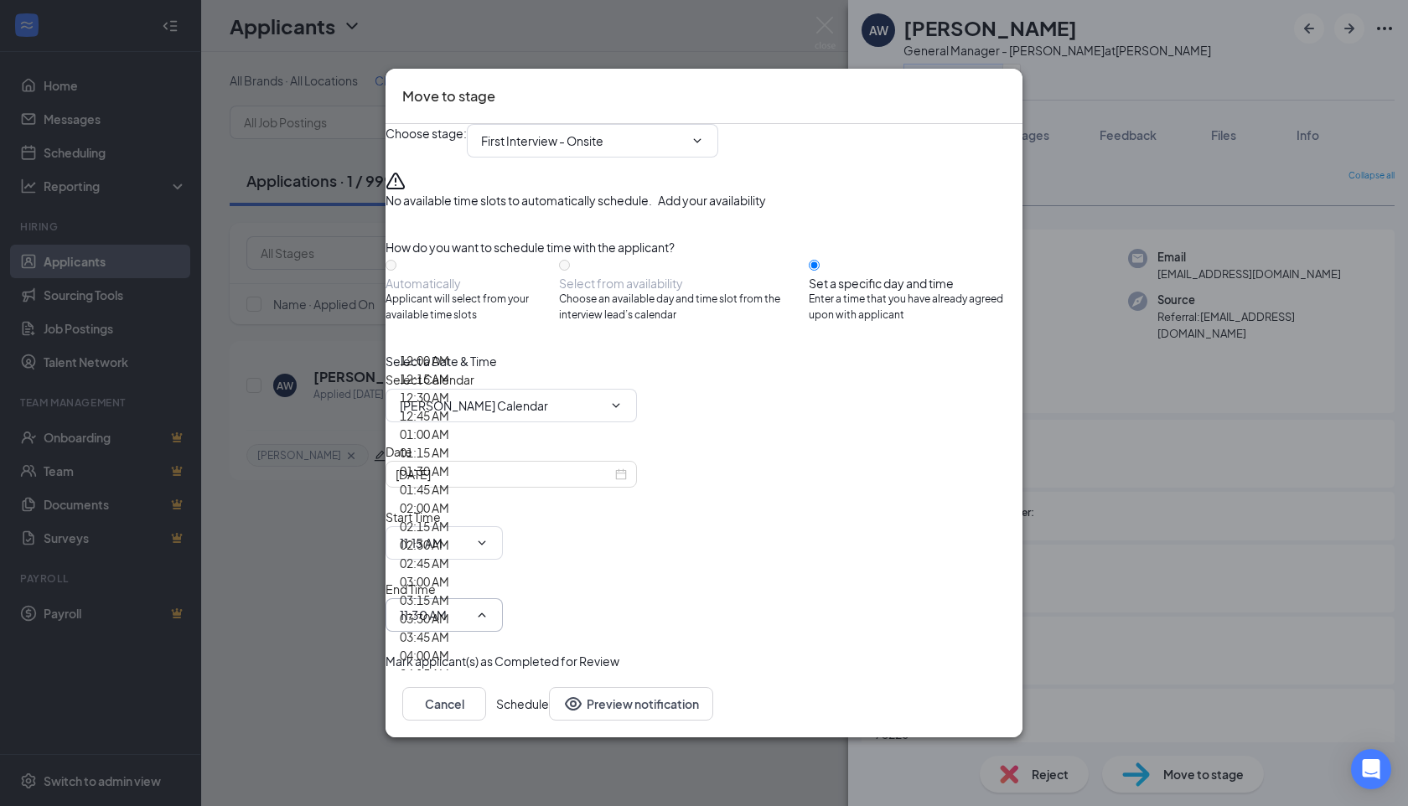
type input "11:45 AM"
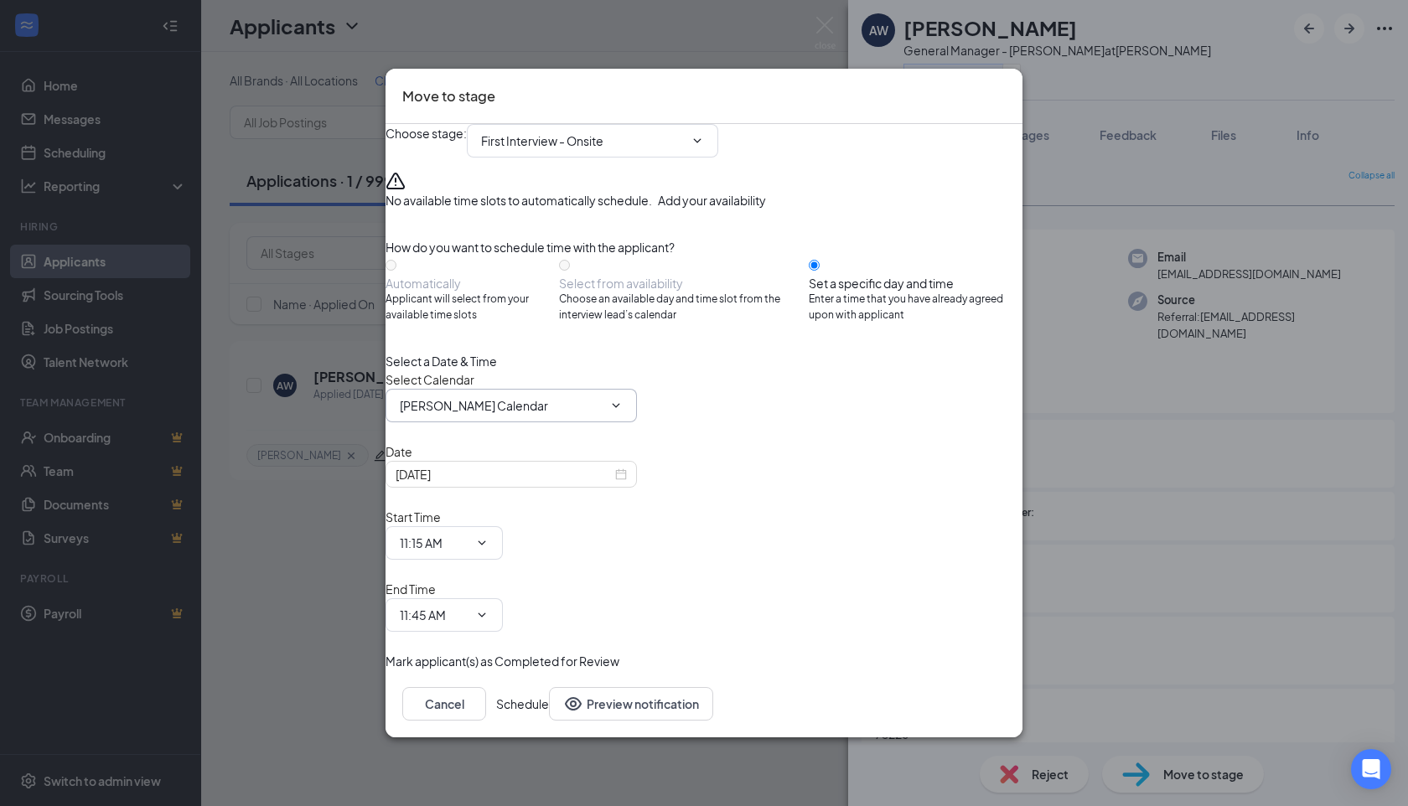
click at [634, 422] on span "[PERSON_NAME] Calendar" at bounding box center [511, 406] width 251 height 34
click at [549, 415] on input "[PERSON_NAME] Calendar" at bounding box center [501, 405] width 203 height 18
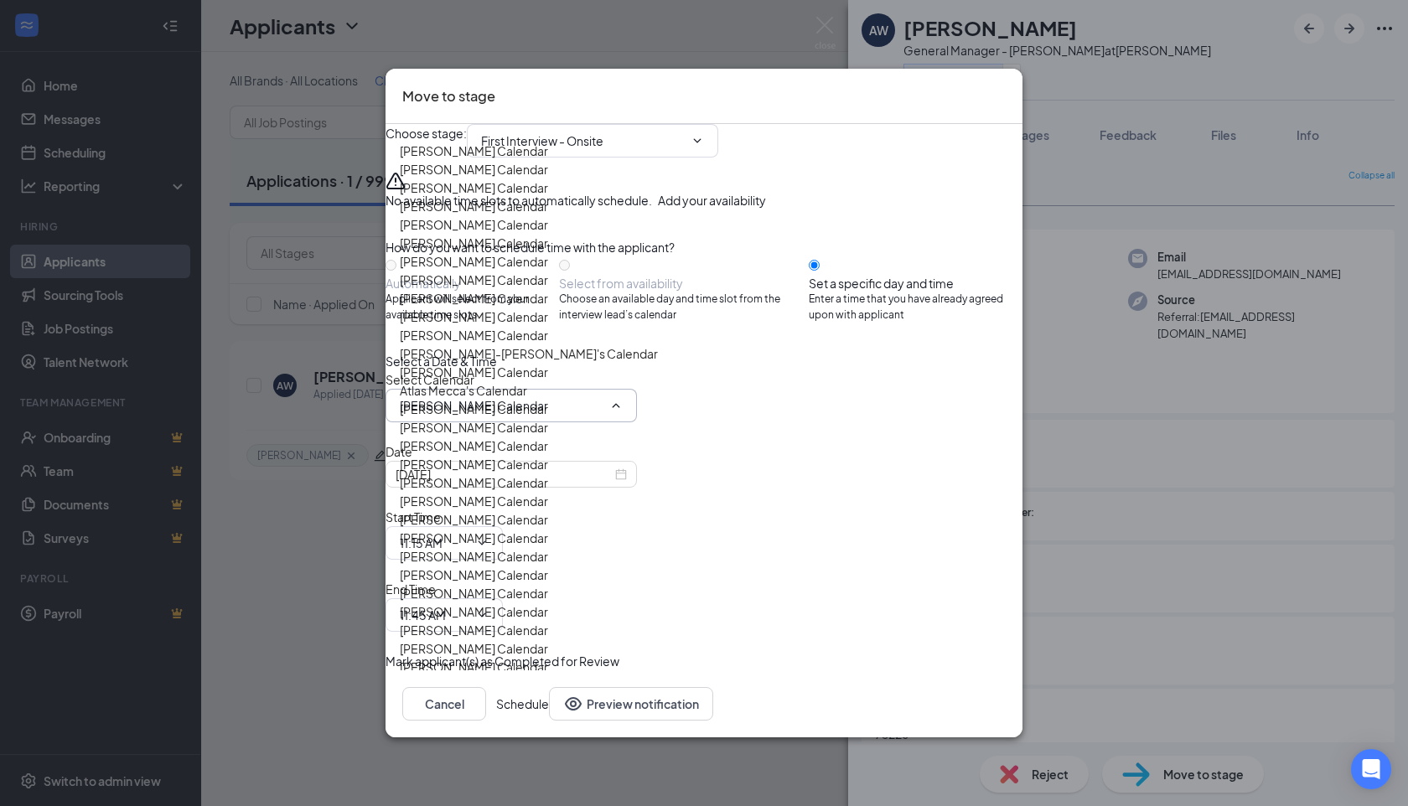
scroll to position [1046, 0]
click at [548, 658] on div "[PERSON_NAME] Calendar" at bounding box center [474, 667] width 148 height 18
type input "[PERSON_NAME] Calendar"
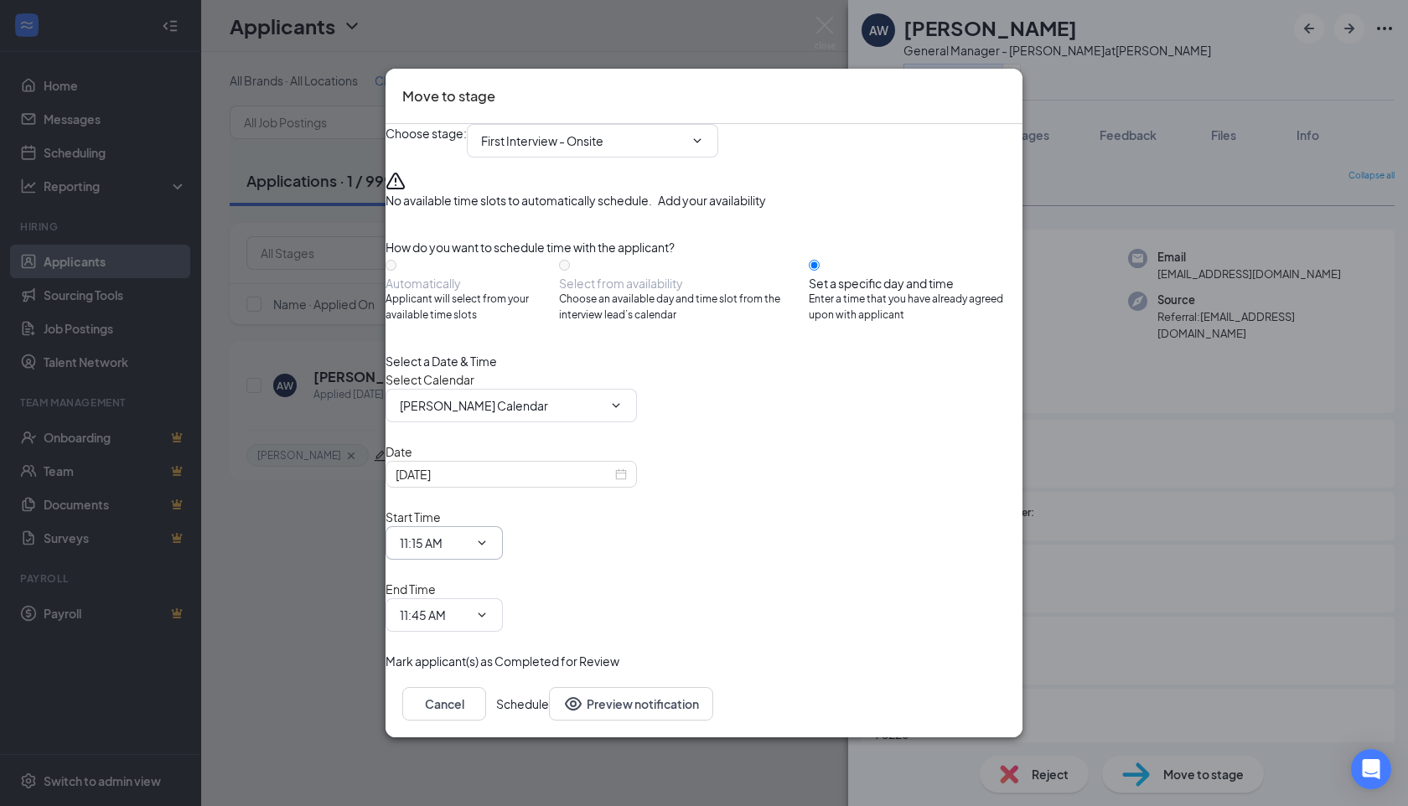
click at [489, 550] on icon "ChevronDown" at bounding box center [481, 542] width 13 height 13
click at [468, 541] on input "11:15 AM" at bounding box center [434, 543] width 69 height 18
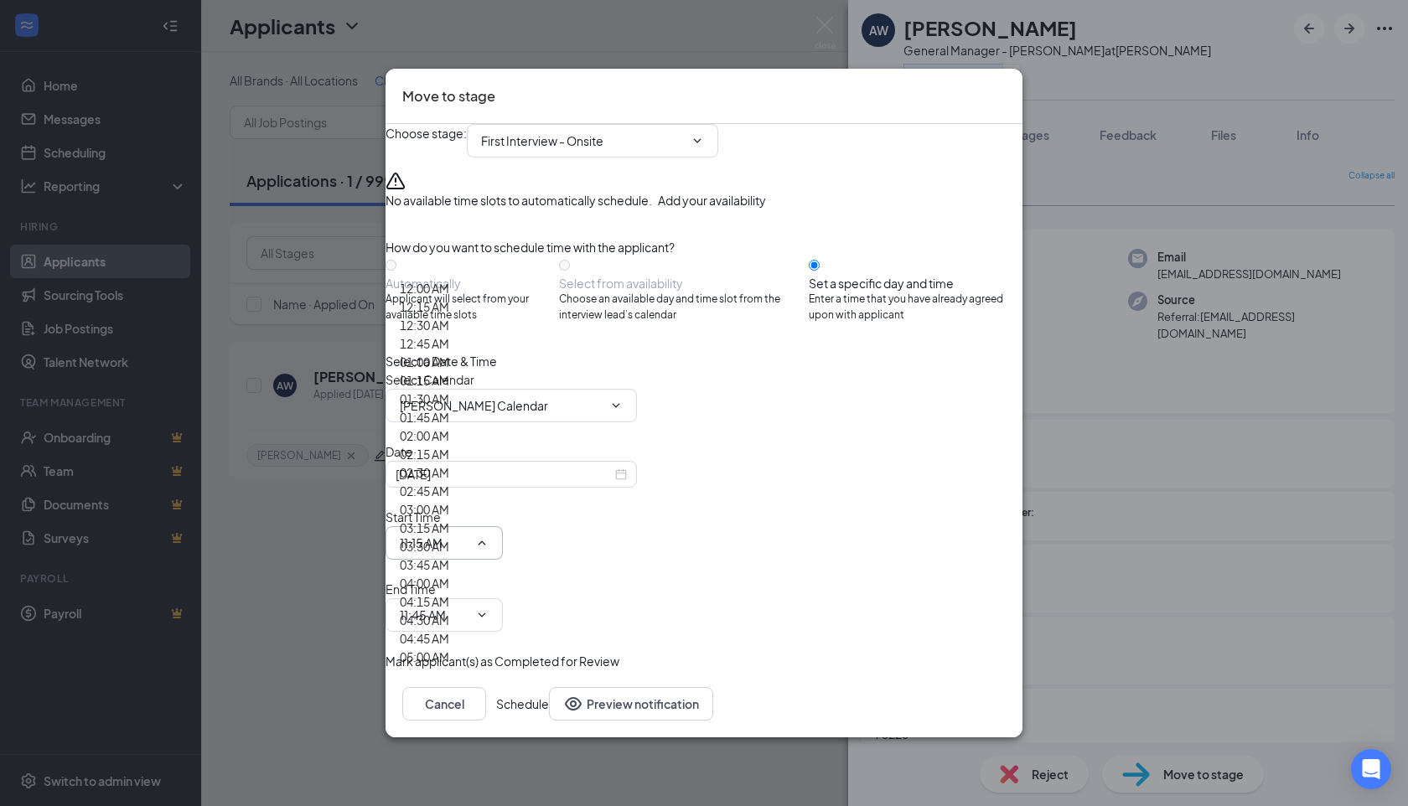
scroll to position [1817, 0]
type input "12:15 PM"
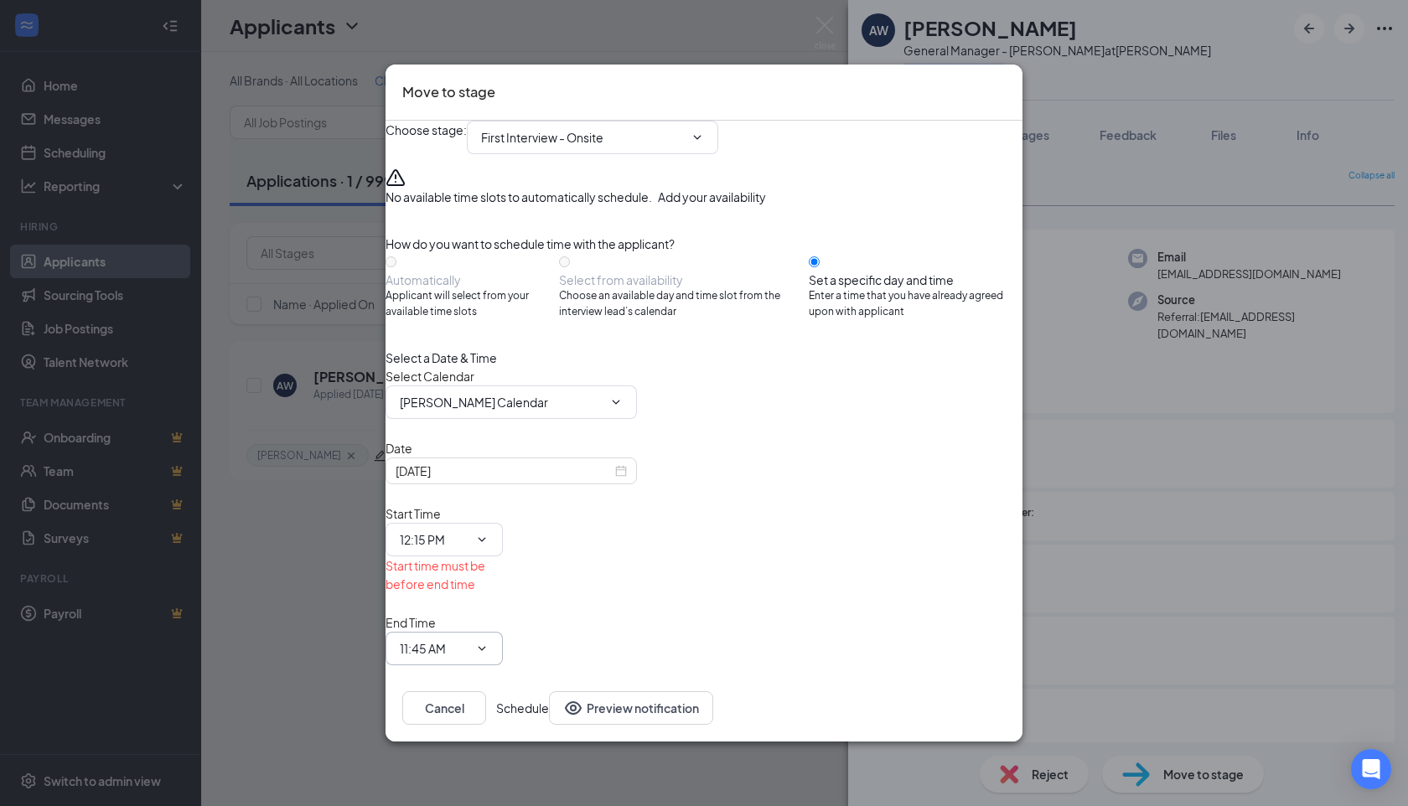
click at [468, 639] on input "11:45 AM" at bounding box center [434, 648] width 69 height 18
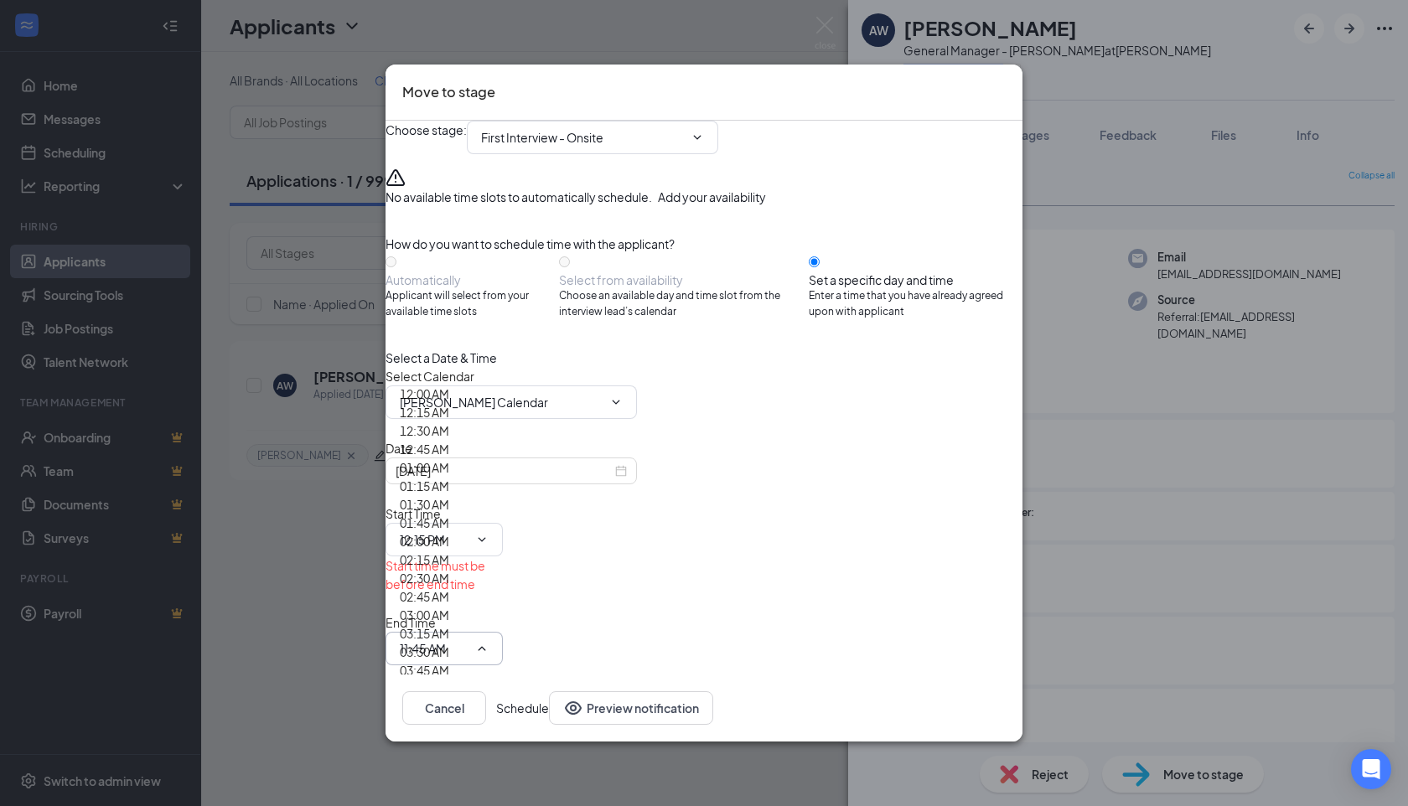
scroll to position [1735, 0]
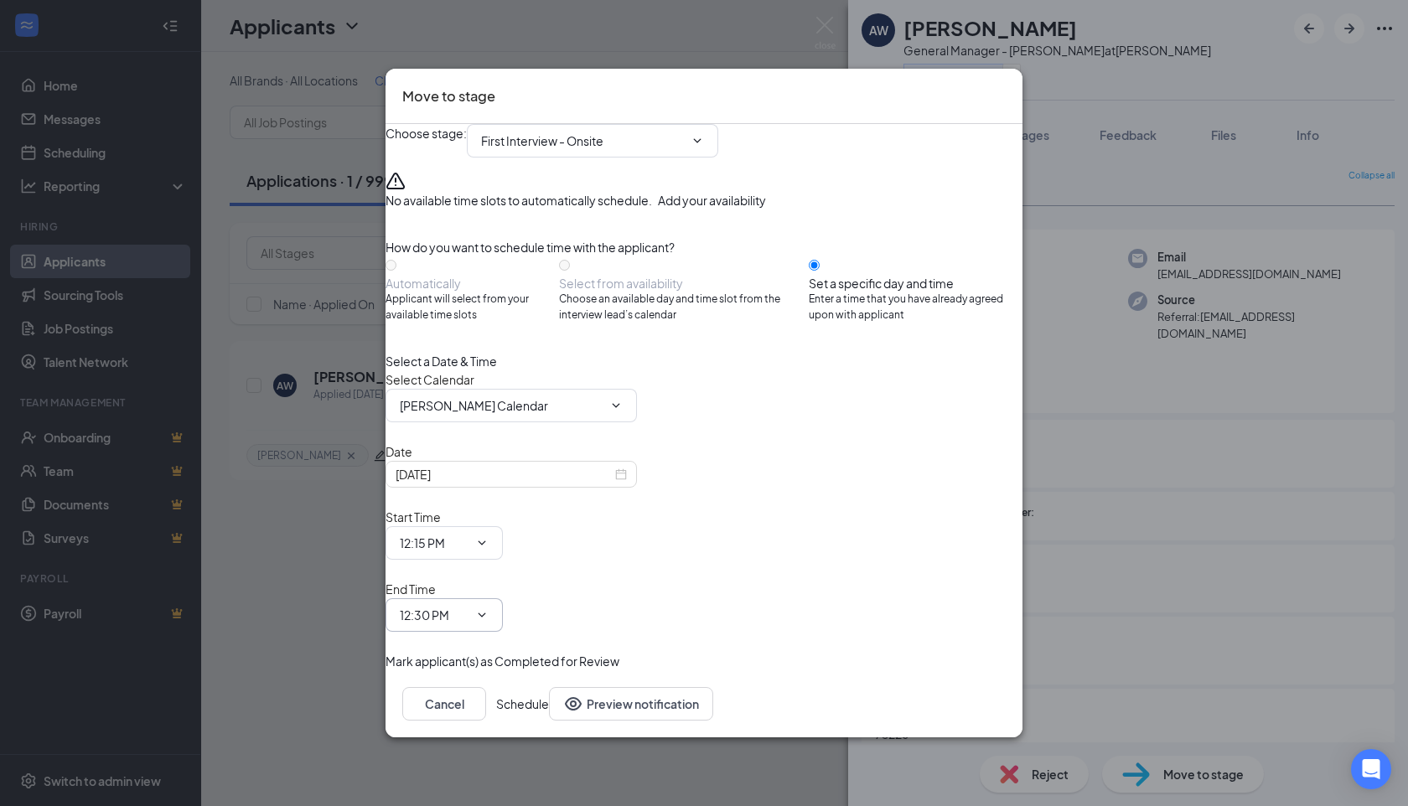
click at [489, 608] on span at bounding box center [480, 614] width 17 height 13
click at [503, 598] on span "12:30 PM 12:00 AM 12:15 AM 12:30 AM 12:45 AM 01:00 AM 01:15 AM 01:30 AM 01:45 A…" at bounding box center [444, 615] width 117 height 34
click at [468, 606] on input "12:30 PM" at bounding box center [434, 615] width 69 height 18
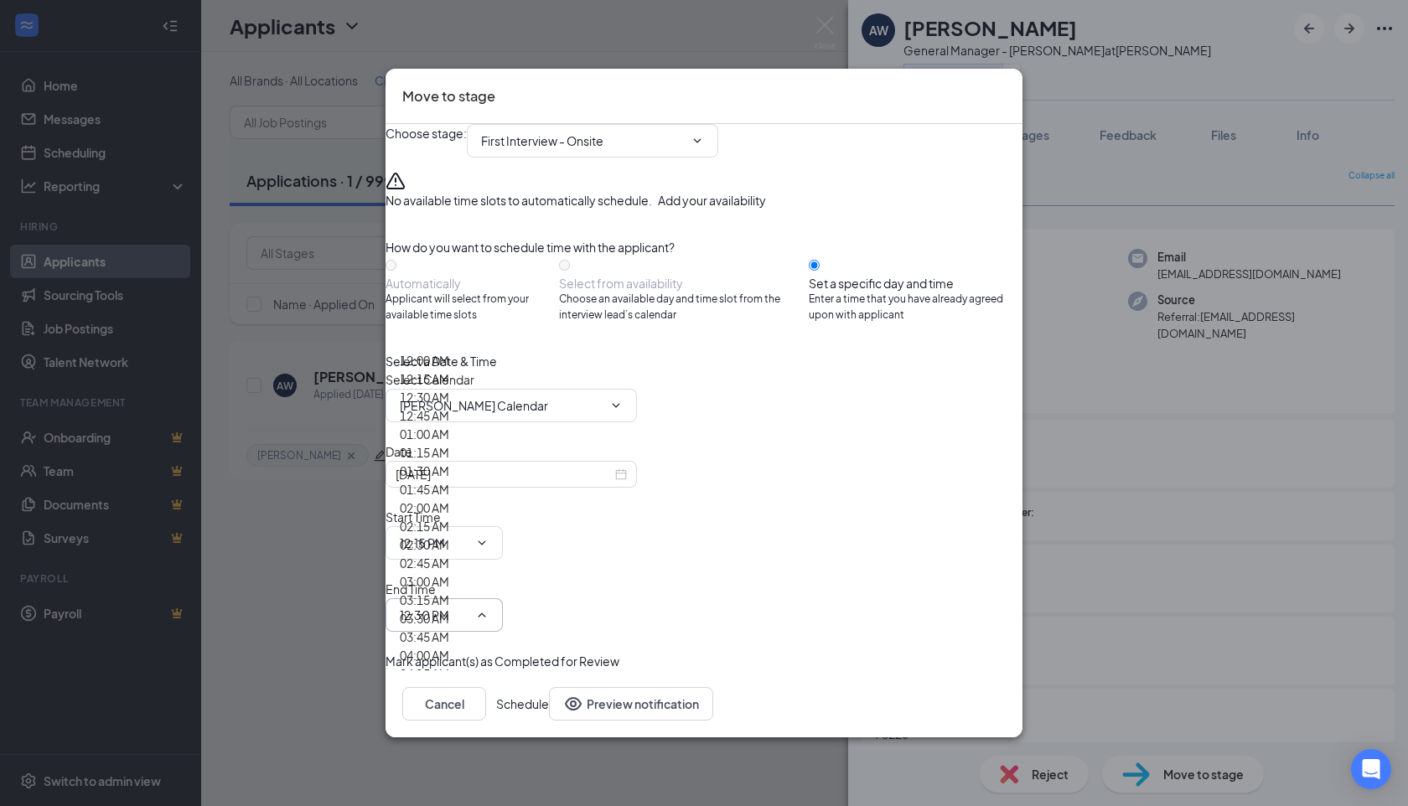
scroll to position [1768, 0]
type input "12:45 PM"
